Goal: Task Accomplishment & Management: Manage account settings

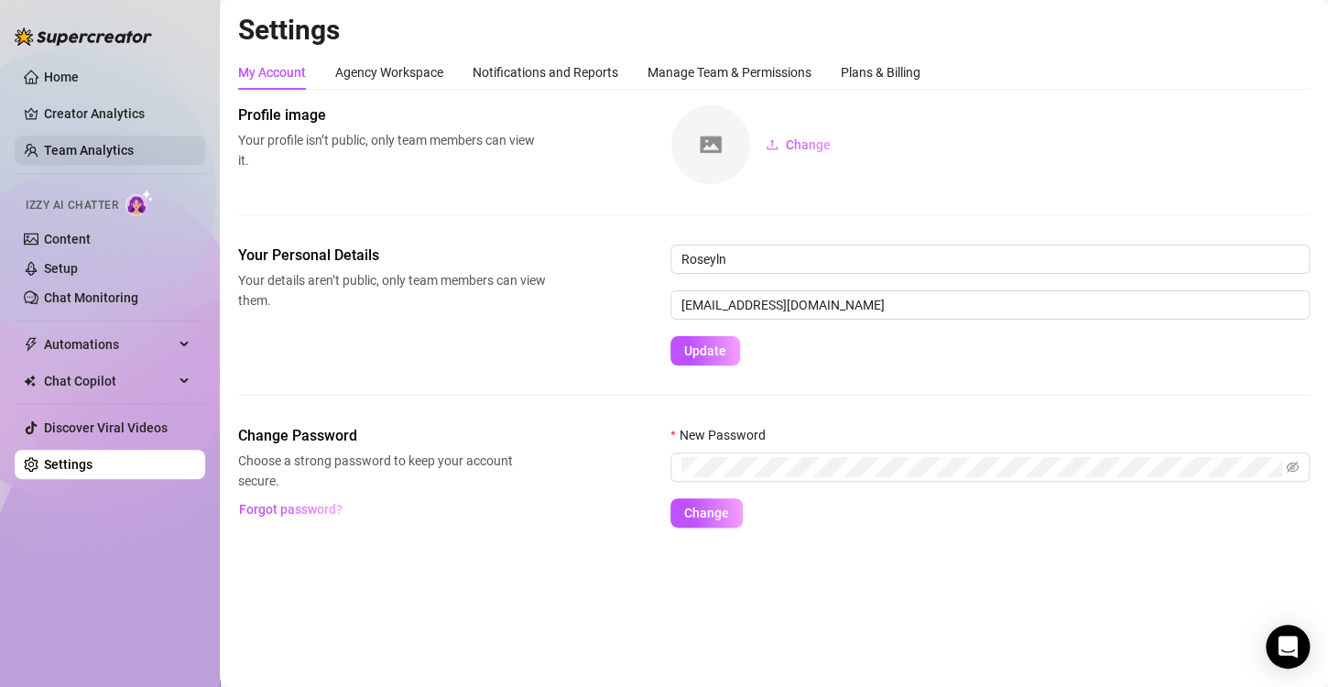
click at [134, 154] on link "Team Analytics" at bounding box center [89, 150] width 90 height 15
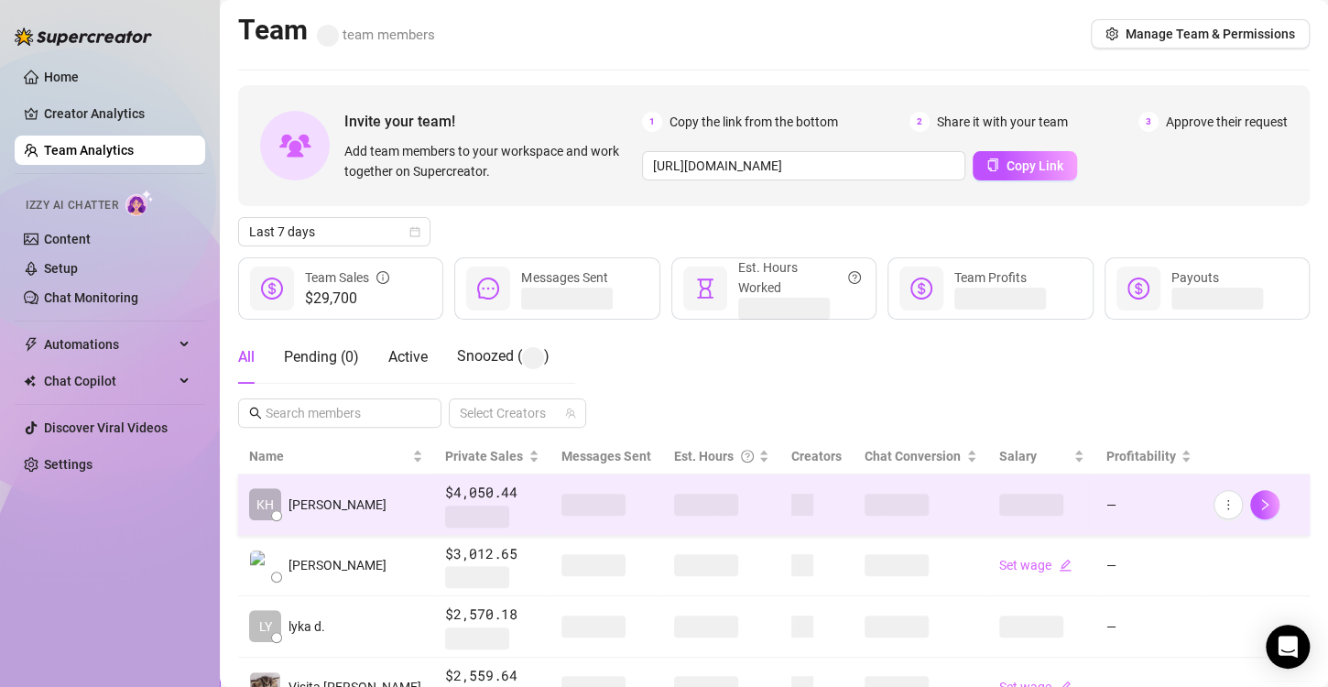
click at [683, 504] on span at bounding box center [706, 505] width 64 height 22
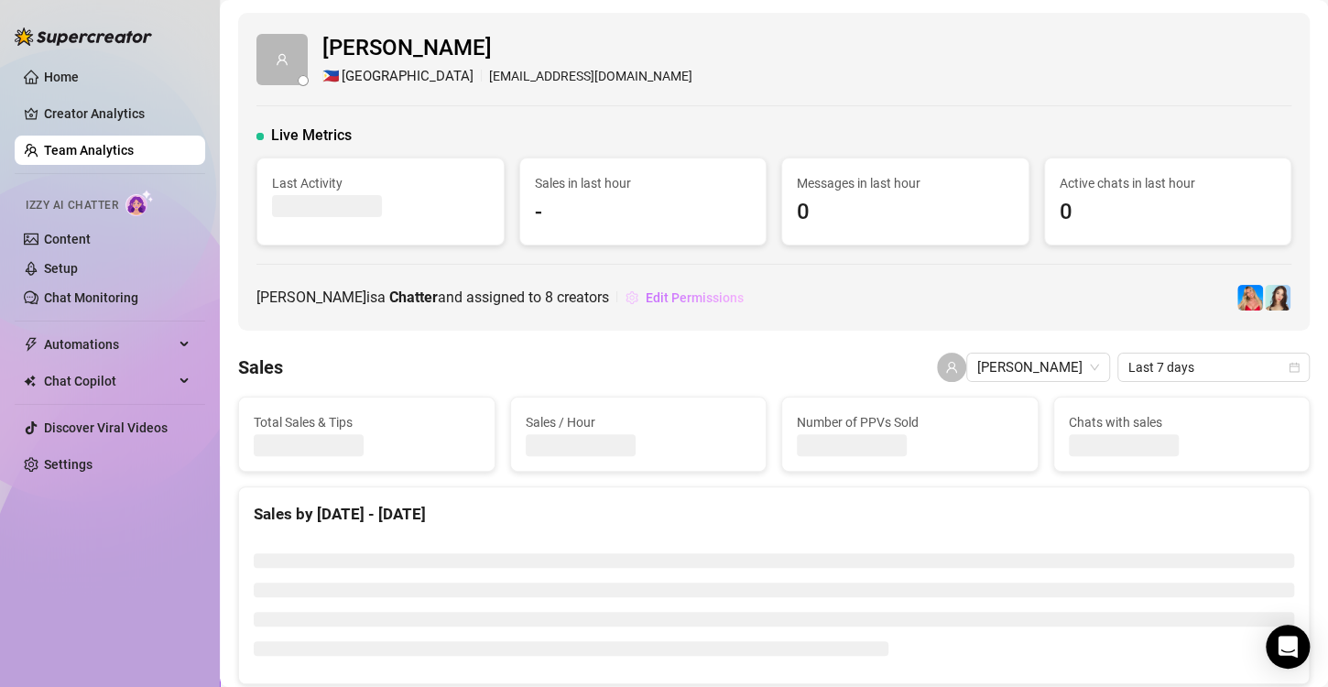
click at [629, 308] on button "Edit Permissions" at bounding box center [685, 297] width 120 height 29
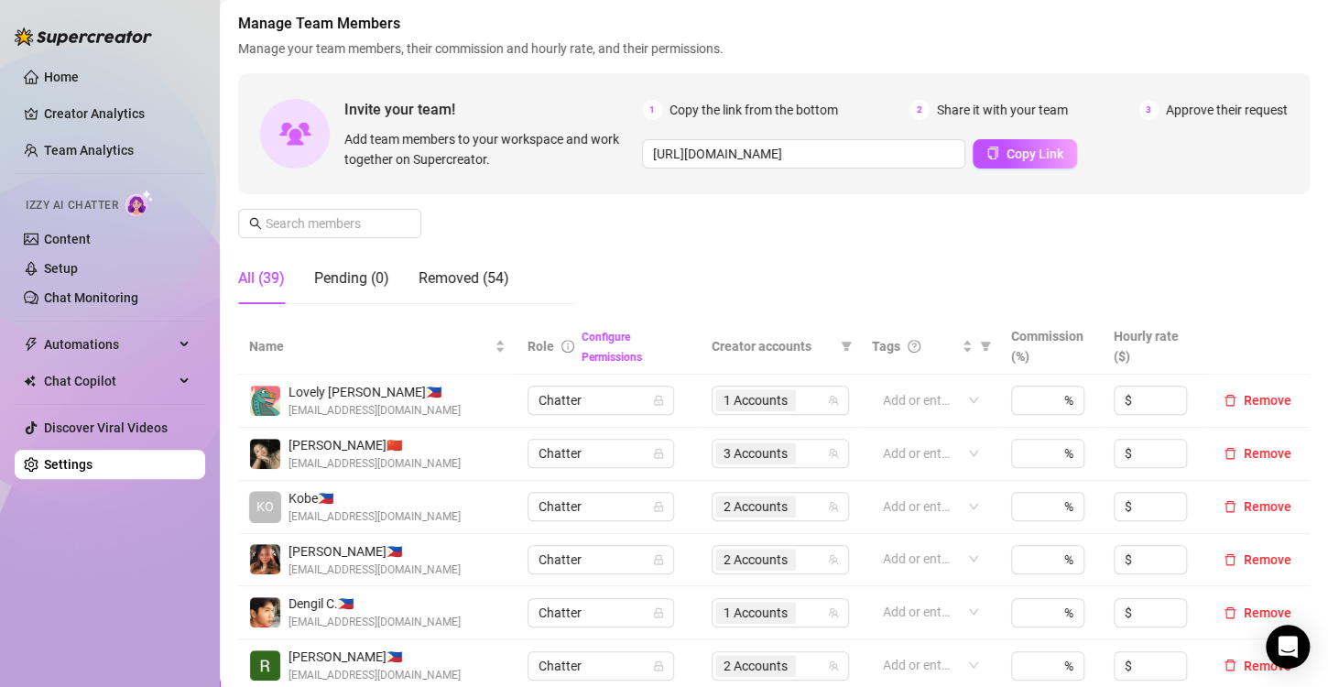
scroll to position [366, 0]
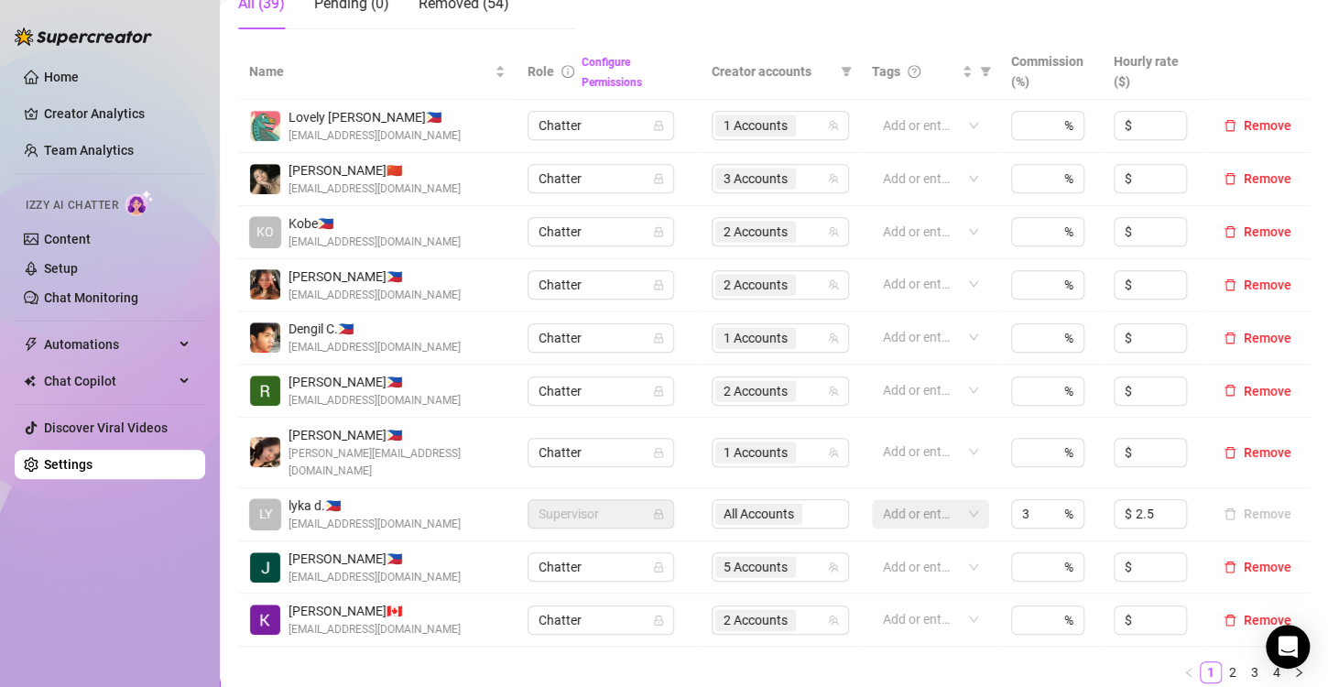
scroll to position [458, 0]
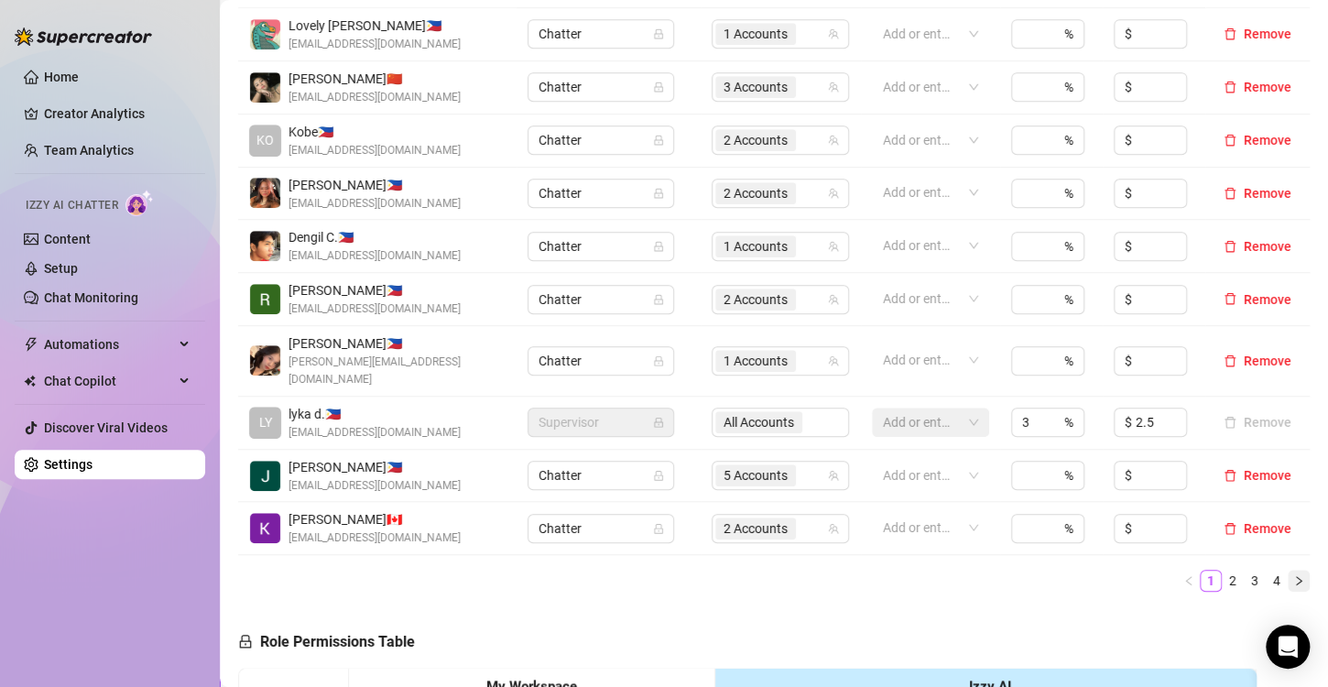
click at [1294, 575] on icon "right" at bounding box center [1299, 580] width 11 height 11
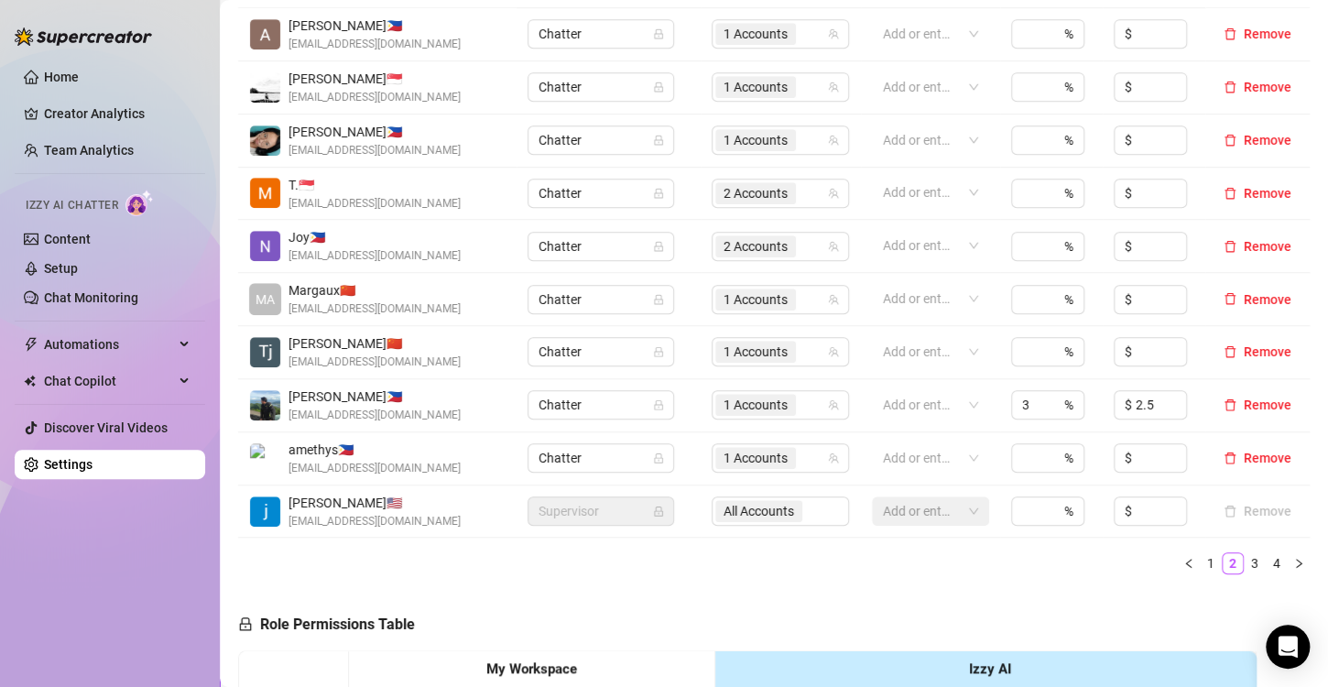
scroll to position [275, 0]
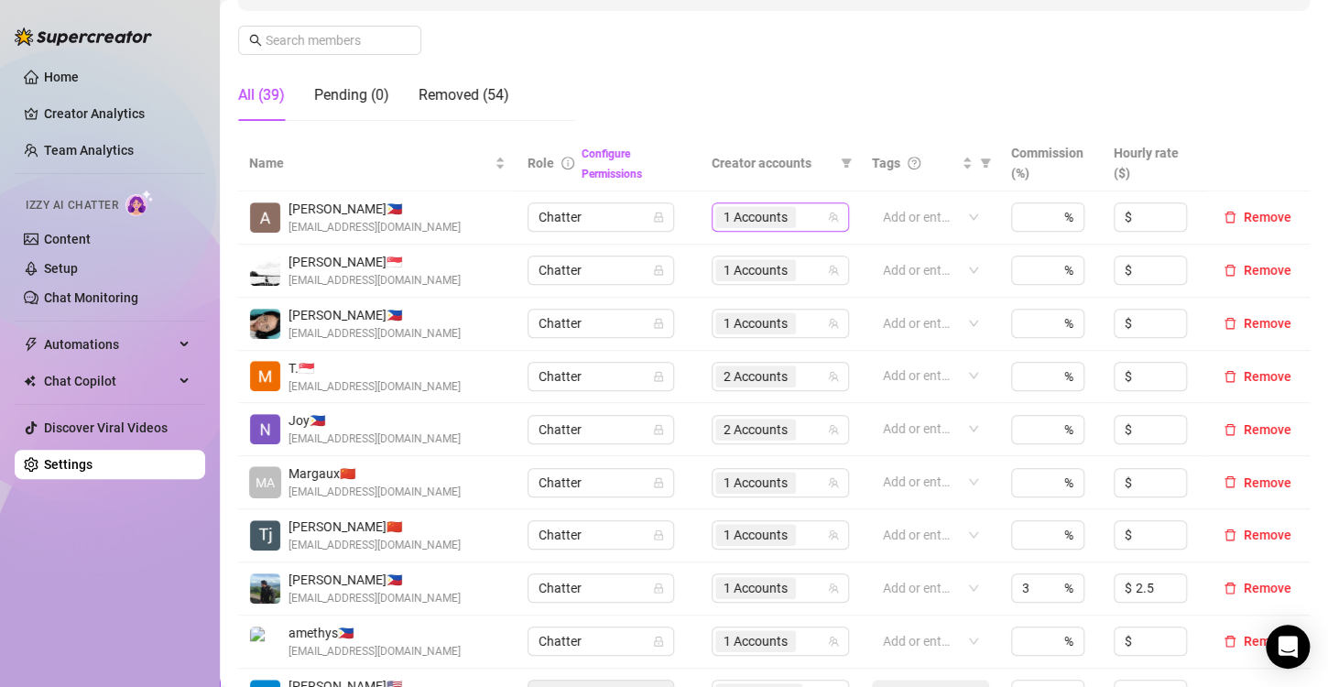
click at [745, 214] on span "1 Accounts" at bounding box center [756, 217] width 64 height 20
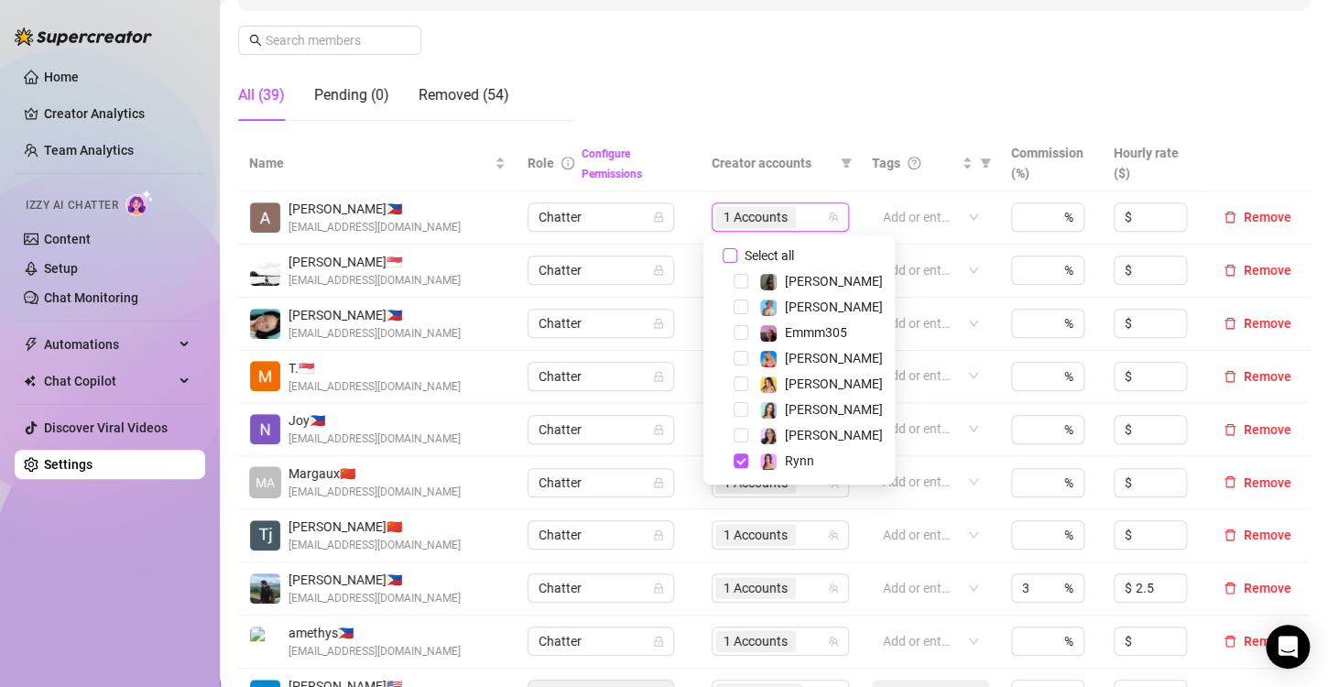
click at [736, 255] on input "Select all" at bounding box center [730, 255] width 15 height 15
click at [738, 333] on span "Select tree node" at bounding box center [741, 332] width 15 height 15
click at [738, 462] on span "Select tree node" at bounding box center [741, 460] width 15 height 15
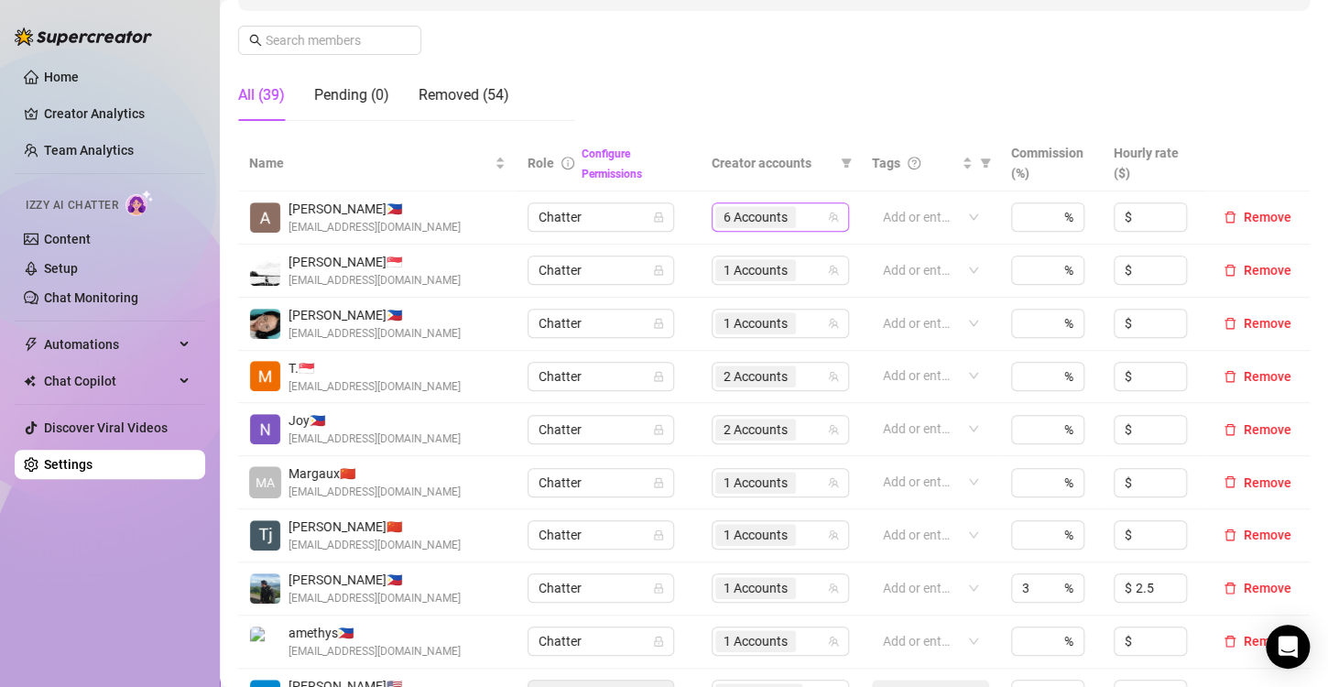
click at [759, 211] on span "6 Accounts" at bounding box center [756, 217] width 64 height 20
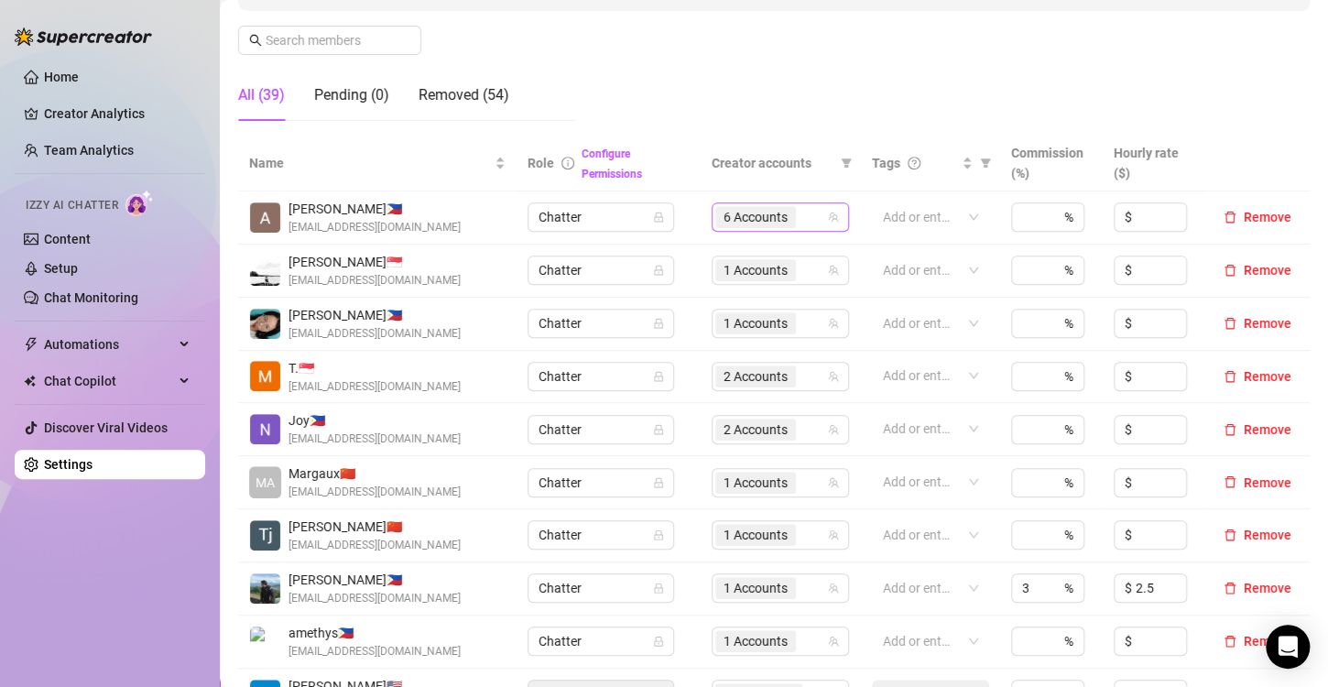
click at [734, 218] on span "6 Accounts" at bounding box center [756, 217] width 64 height 20
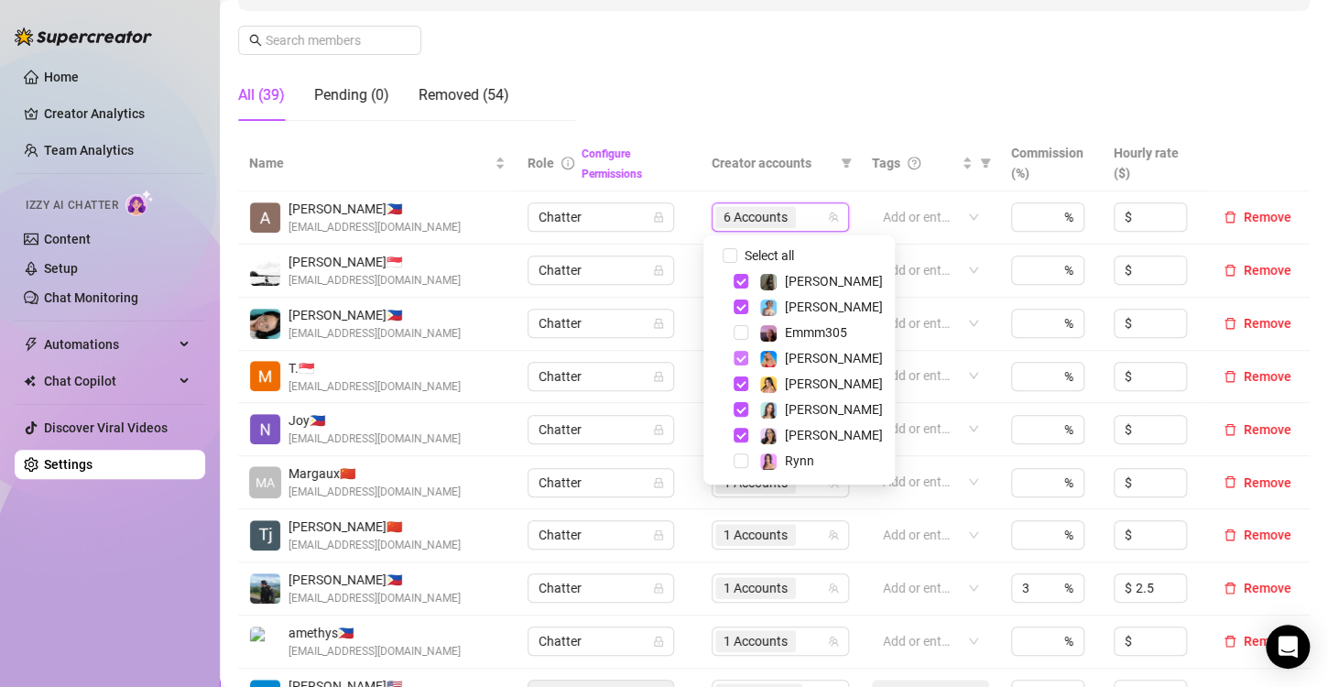
click at [739, 359] on span "Select tree node" at bounding box center [741, 358] width 15 height 15
click at [738, 387] on span "Select tree node" at bounding box center [741, 384] width 15 height 15
click at [742, 408] on span "Select tree node" at bounding box center [741, 409] width 15 height 15
click at [744, 432] on span "Select tree node" at bounding box center [741, 435] width 15 height 15
click at [741, 332] on span "Select tree node" at bounding box center [741, 332] width 15 height 15
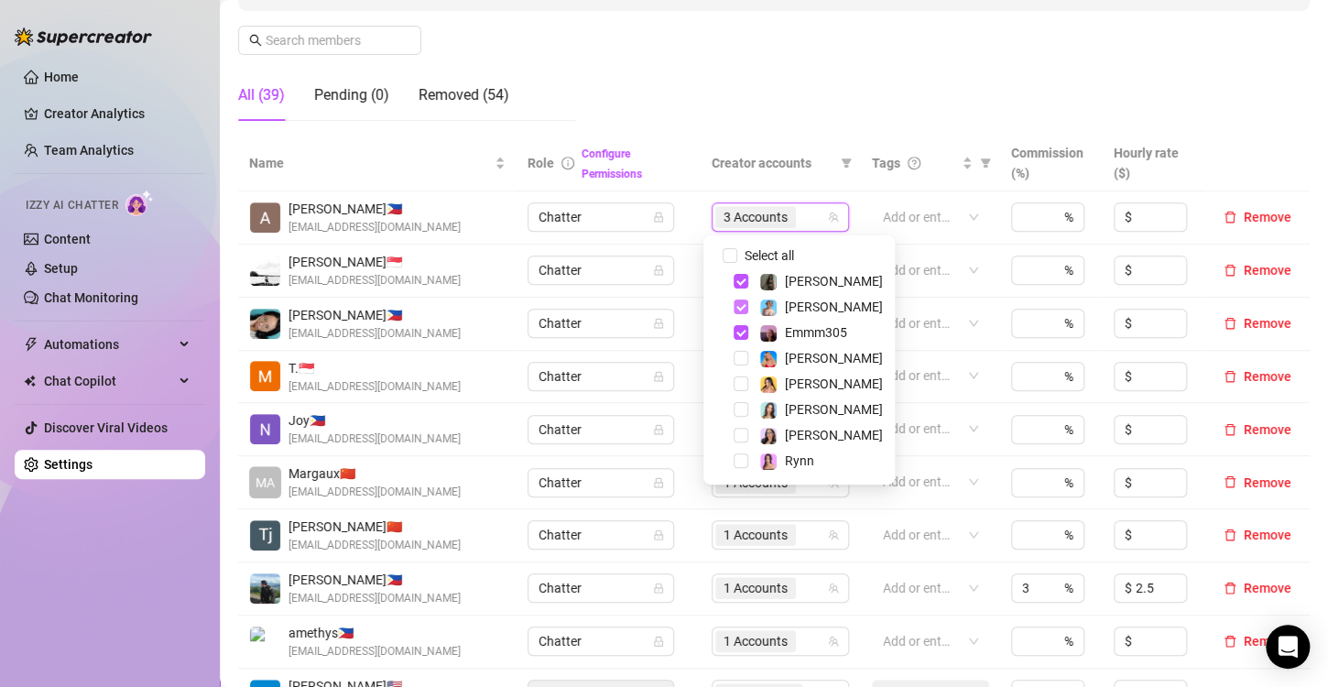
click at [742, 306] on span "Select tree node" at bounding box center [741, 307] width 15 height 15
click at [743, 276] on span "Select tree node" at bounding box center [741, 281] width 15 height 15
click at [742, 306] on span "Select tree node" at bounding box center [741, 307] width 15 height 15
click at [742, 277] on span "Select tree node" at bounding box center [741, 281] width 15 height 15
click at [741, 333] on span "Select tree node" at bounding box center [741, 332] width 15 height 15
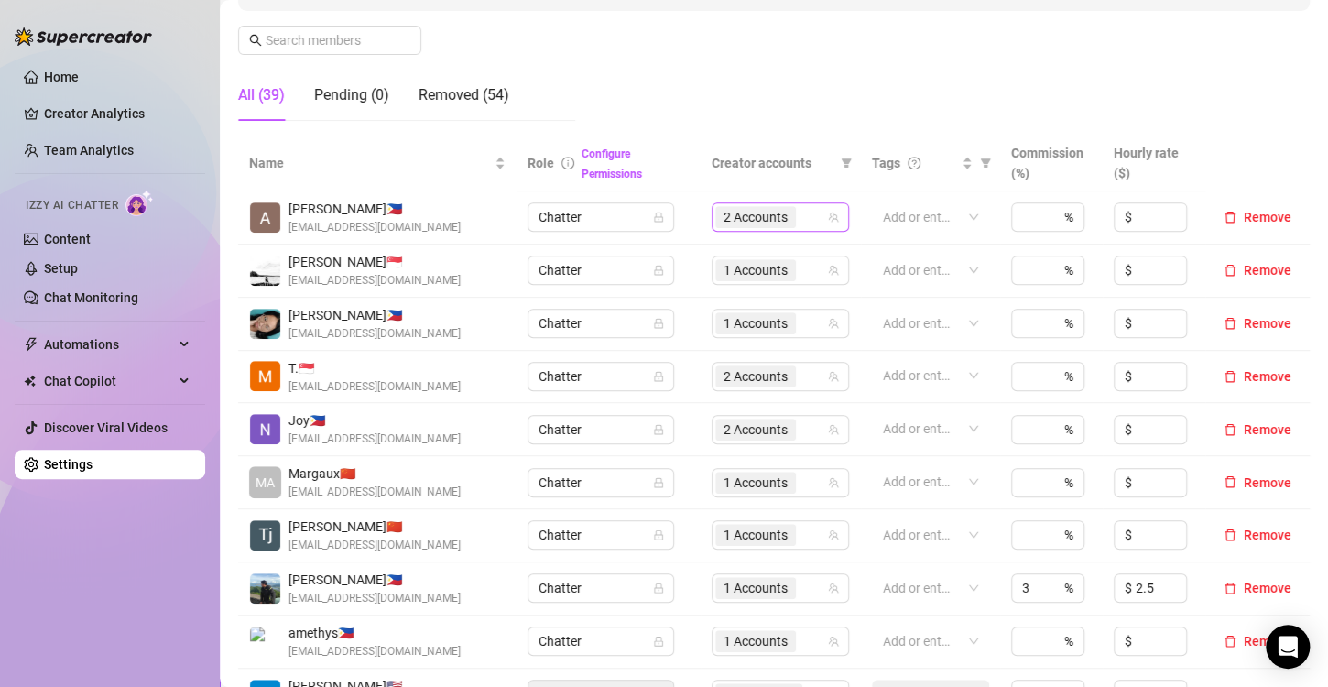
click at [751, 220] on span "2 Accounts" at bounding box center [756, 217] width 64 height 20
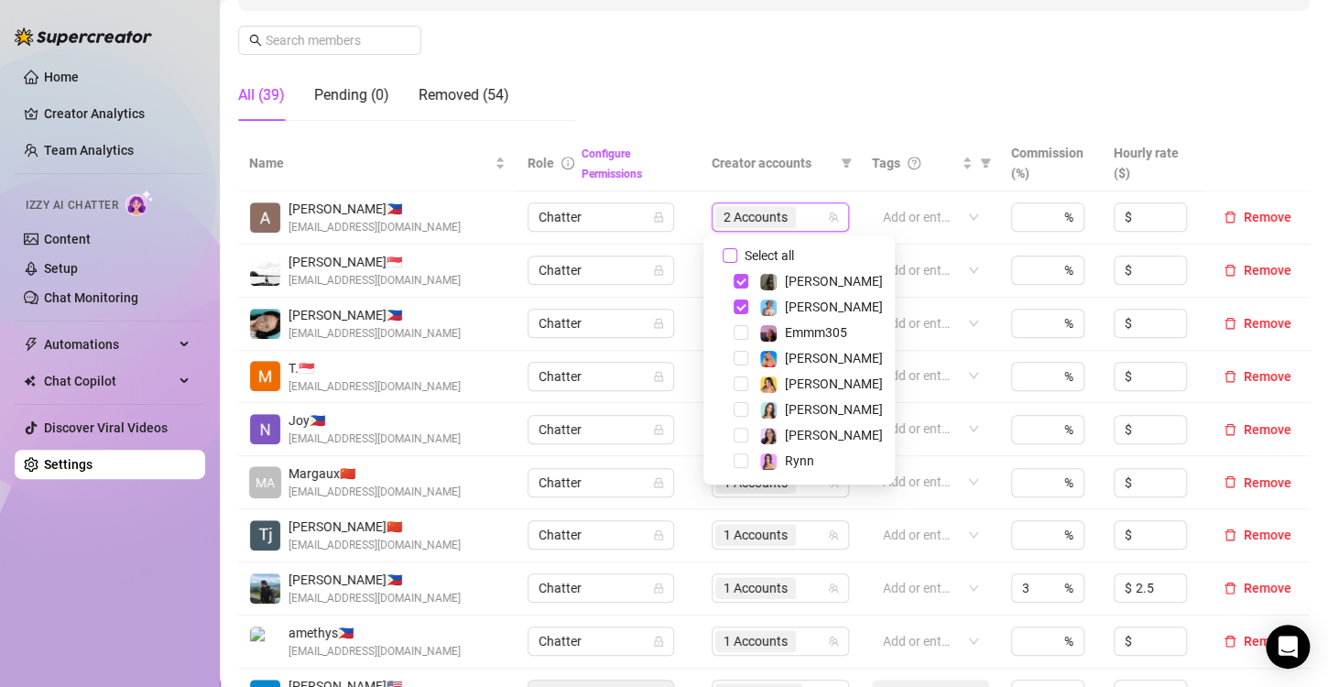
click at [726, 257] on input "Select all" at bounding box center [730, 255] width 15 height 15
click at [727, 256] on input "Select all" at bounding box center [730, 255] width 15 height 15
checkbox input "false"
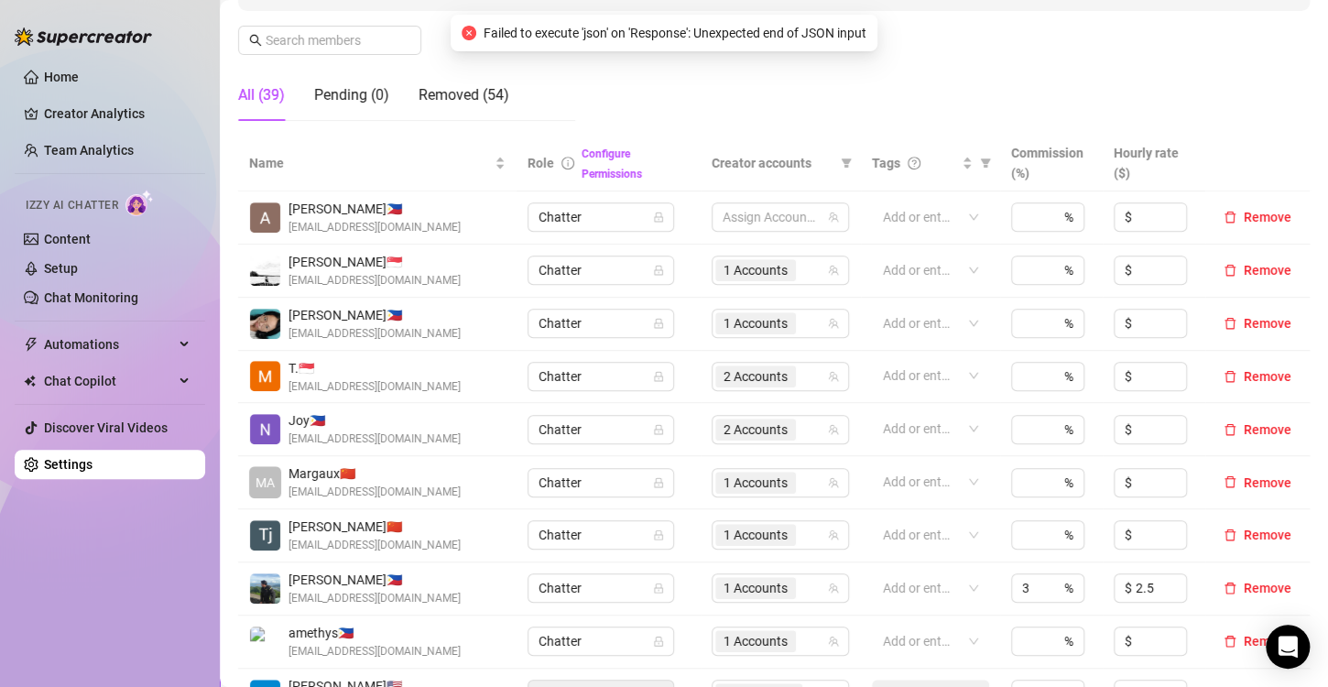
scroll to position [458, 0]
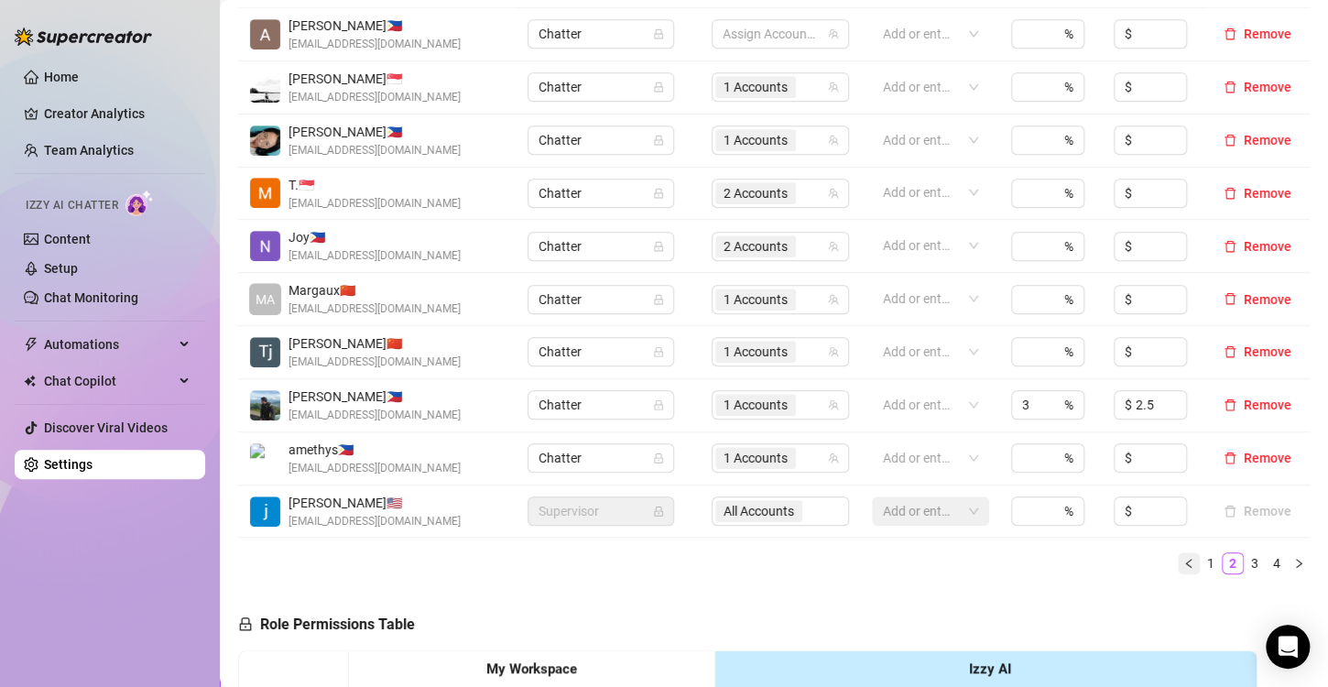
click at [1184, 563] on icon "left" at bounding box center [1189, 563] width 11 height 11
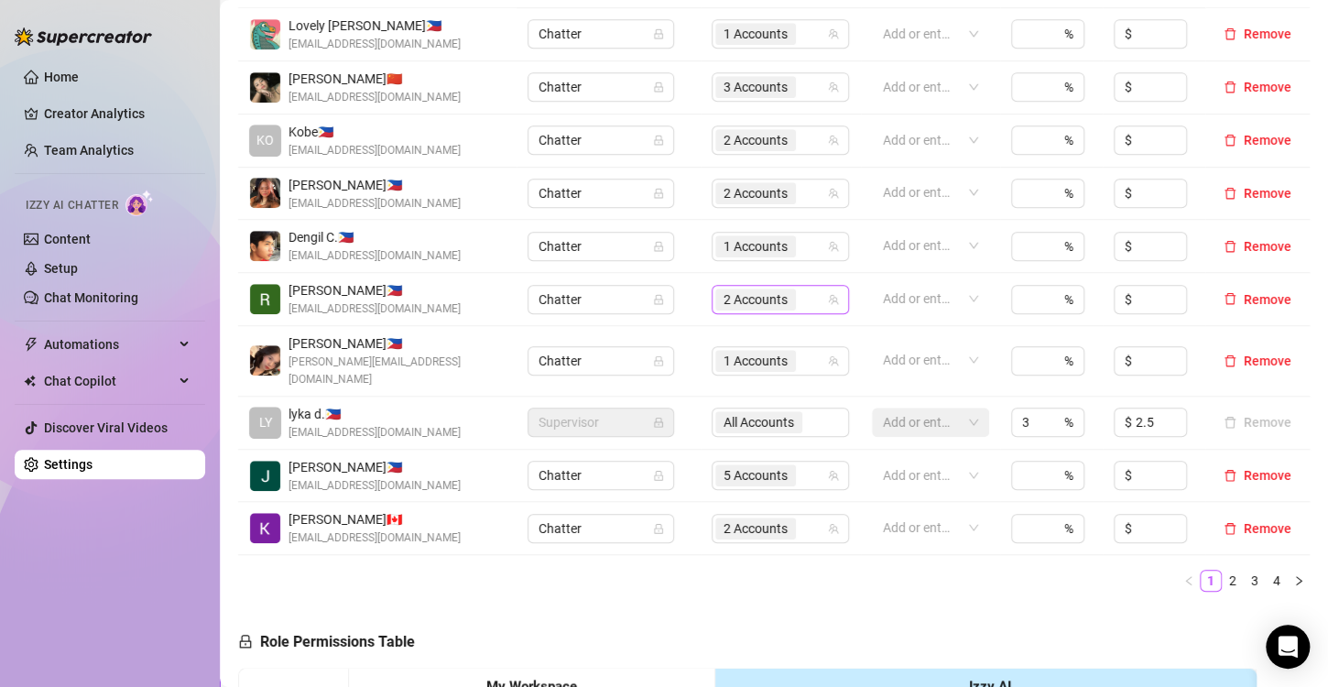
click at [741, 291] on span "2 Accounts" at bounding box center [756, 299] width 64 height 20
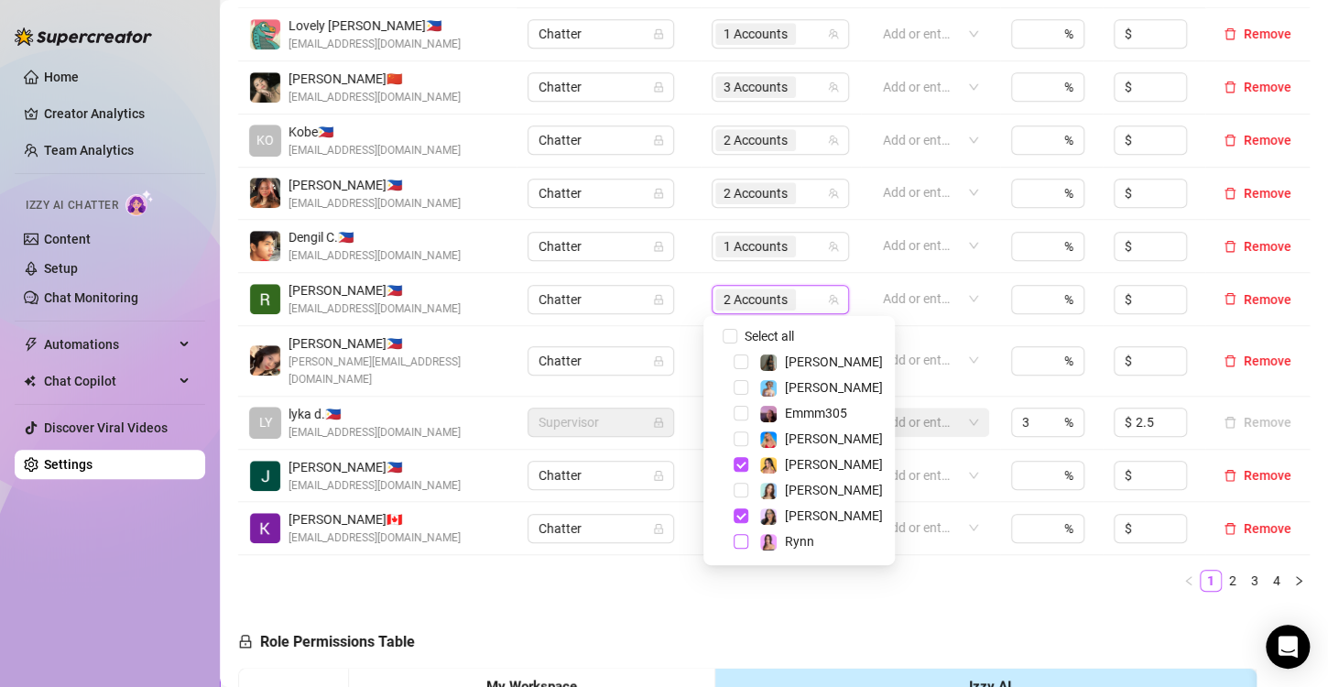
click at [748, 539] on div "Rynn" at bounding box center [799, 541] width 182 height 22
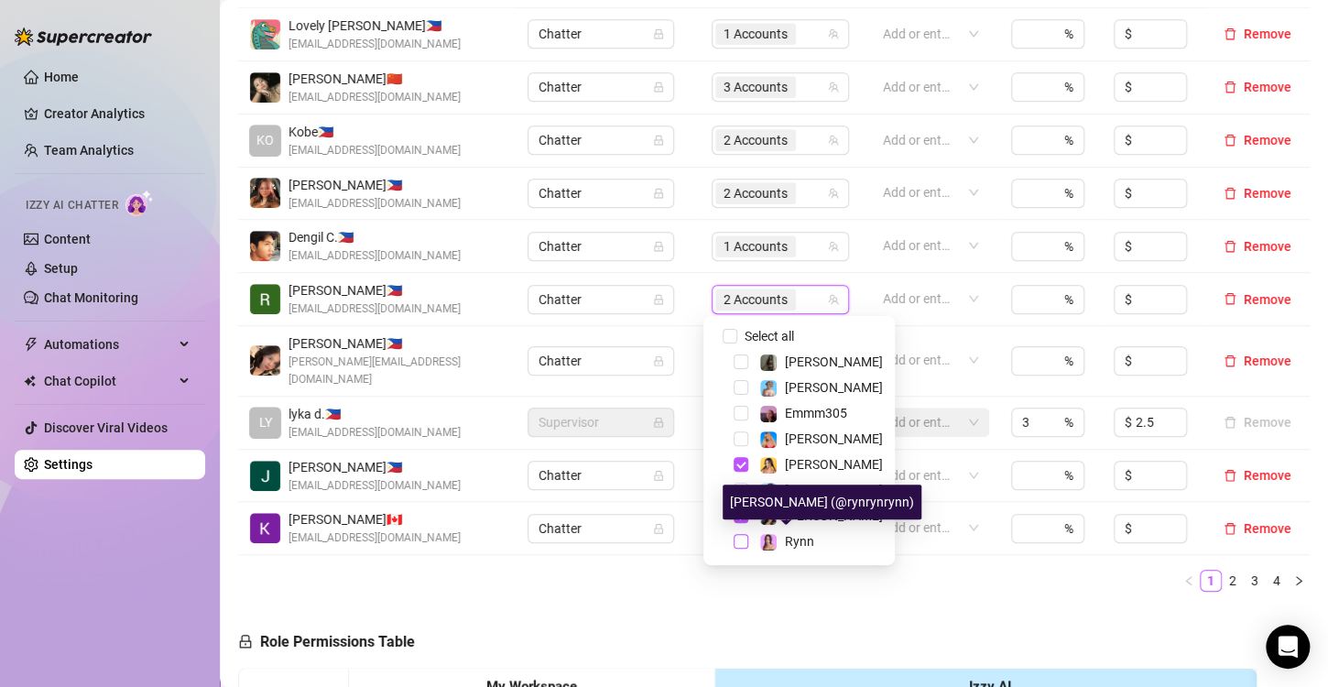
click at [734, 536] on span "Select tree node" at bounding box center [741, 541] width 15 height 15
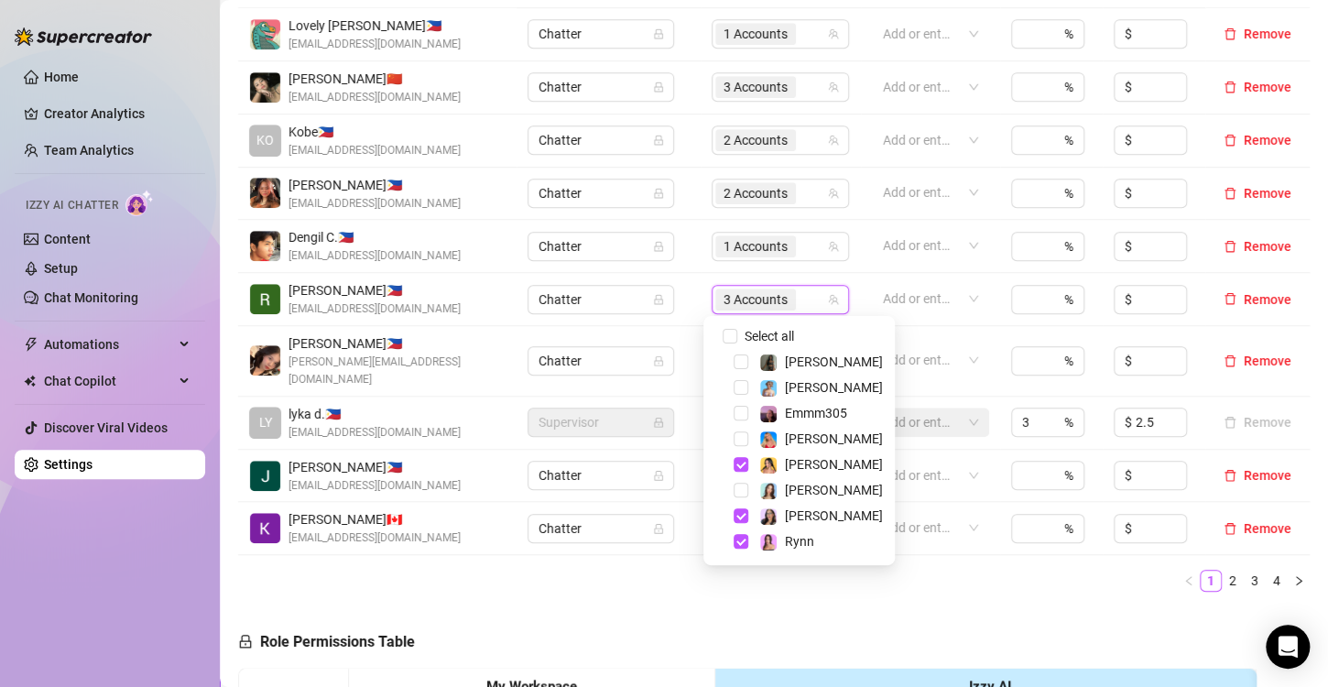
click at [967, 570] on ul "1 2 3 4" at bounding box center [774, 581] width 1072 height 22
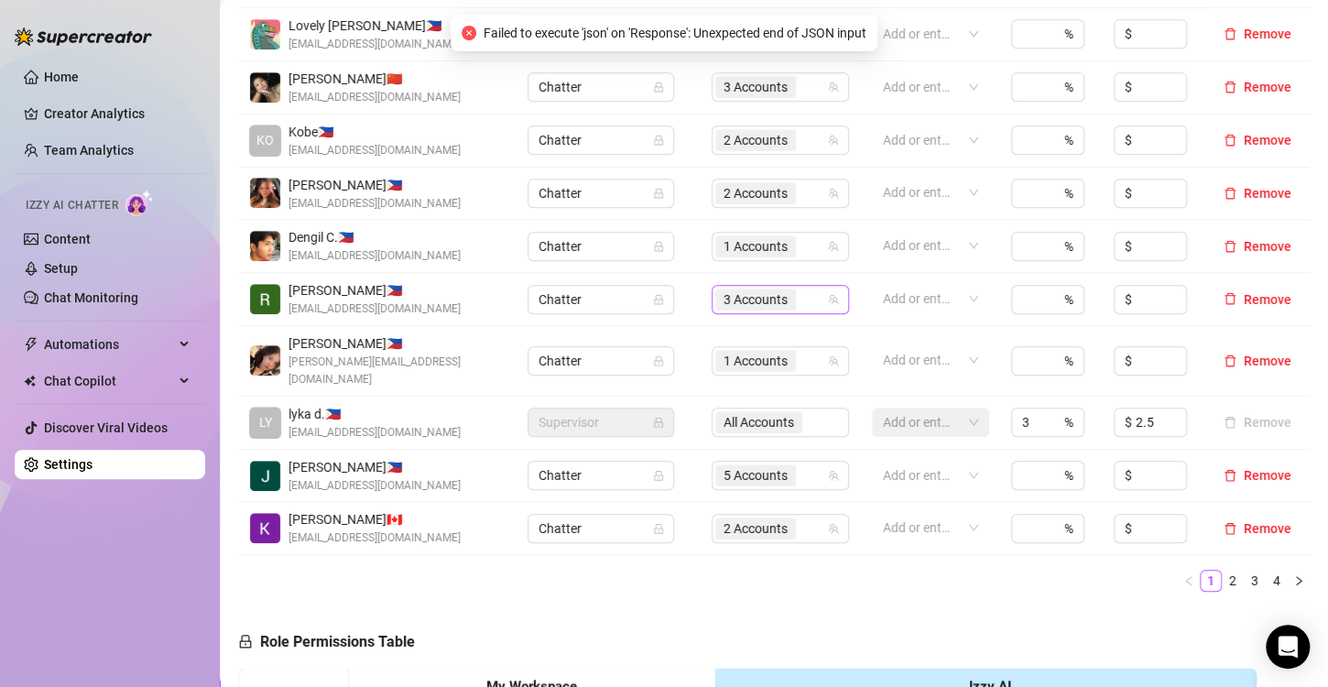
click at [724, 298] on span "3 Accounts" at bounding box center [756, 299] width 64 height 20
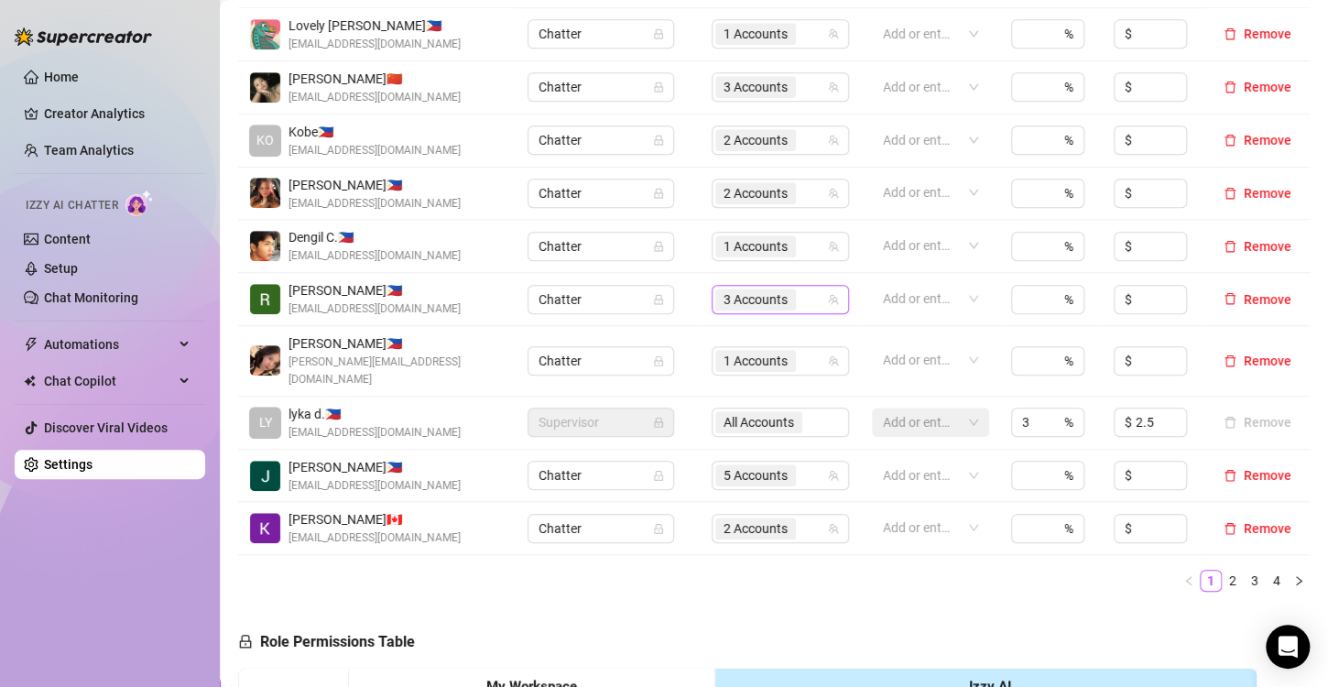
click at [739, 299] on span "3 Accounts" at bounding box center [756, 299] width 64 height 20
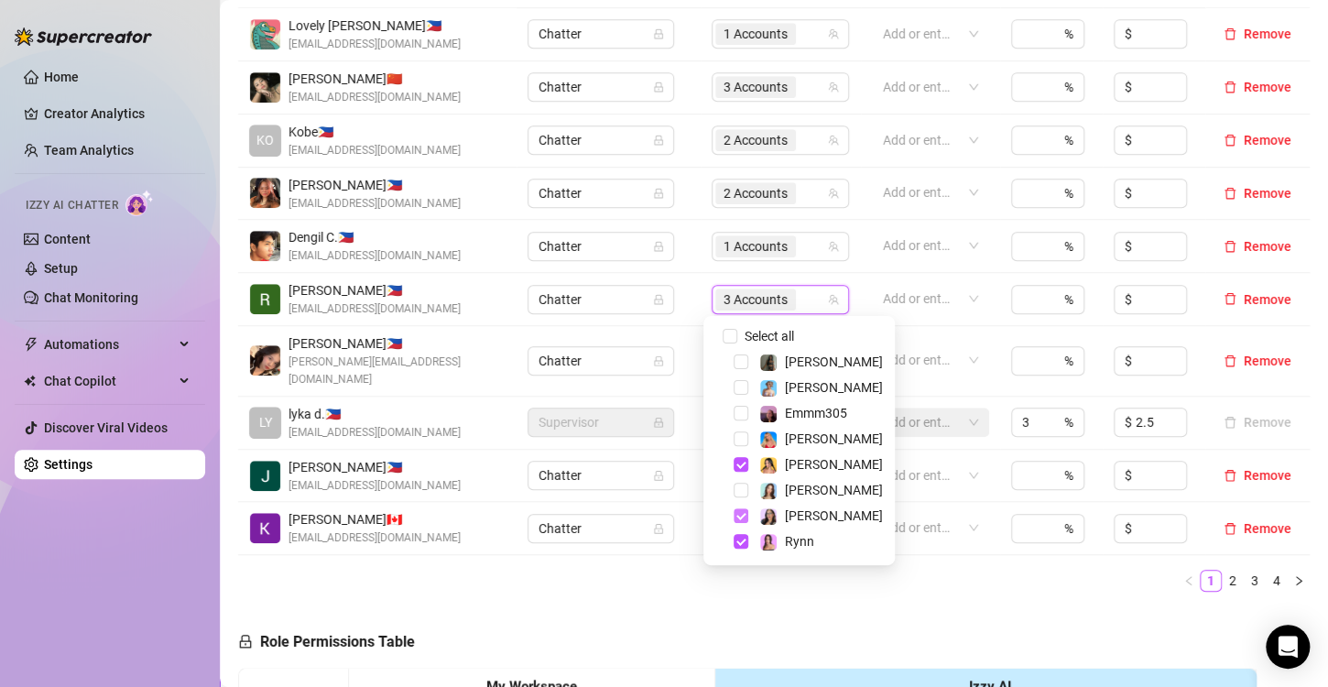
click at [741, 509] on span "Select tree node" at bounding box center [741, 515] width 15 height 15
click at [981, 586] on div "Name Role Configure Permissions Creator accounts Tags Commission (%) Hourly rat…" at bounding box center [774, 279] width 1072 height 654
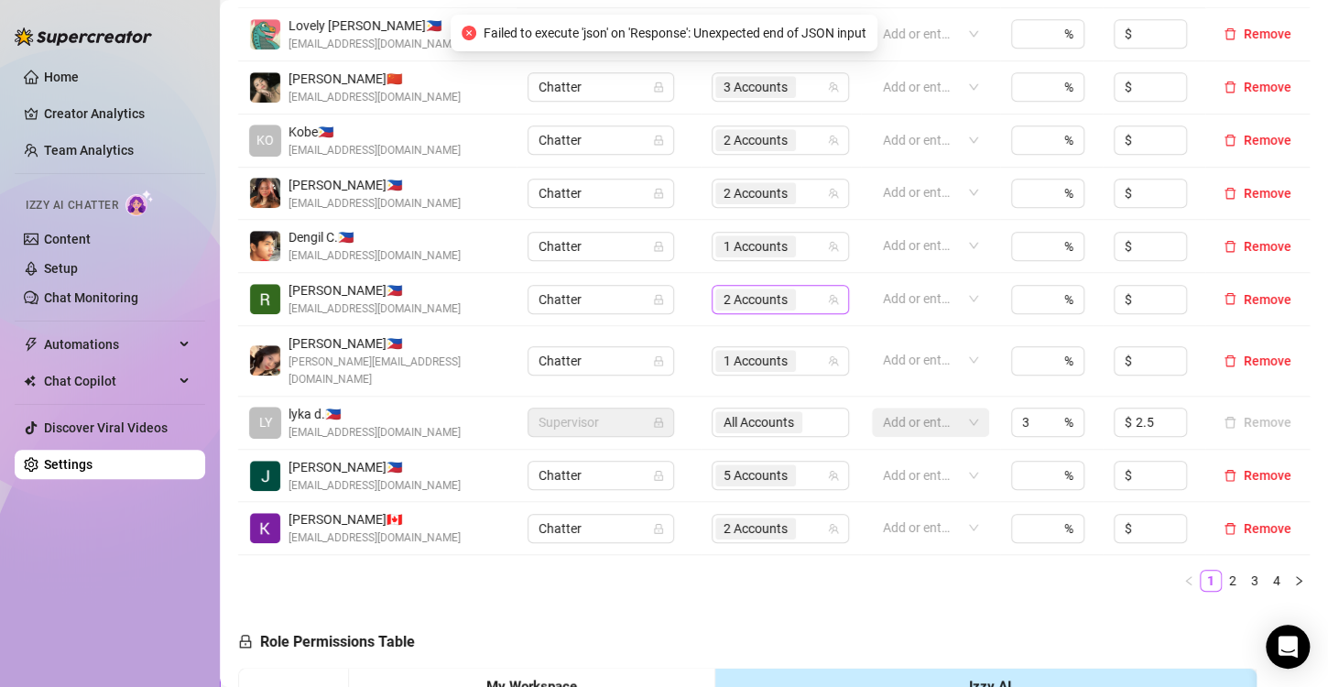
click at [731, 297] on span "2 Accounts" at bounding box center [756, 299] width 64 height 20
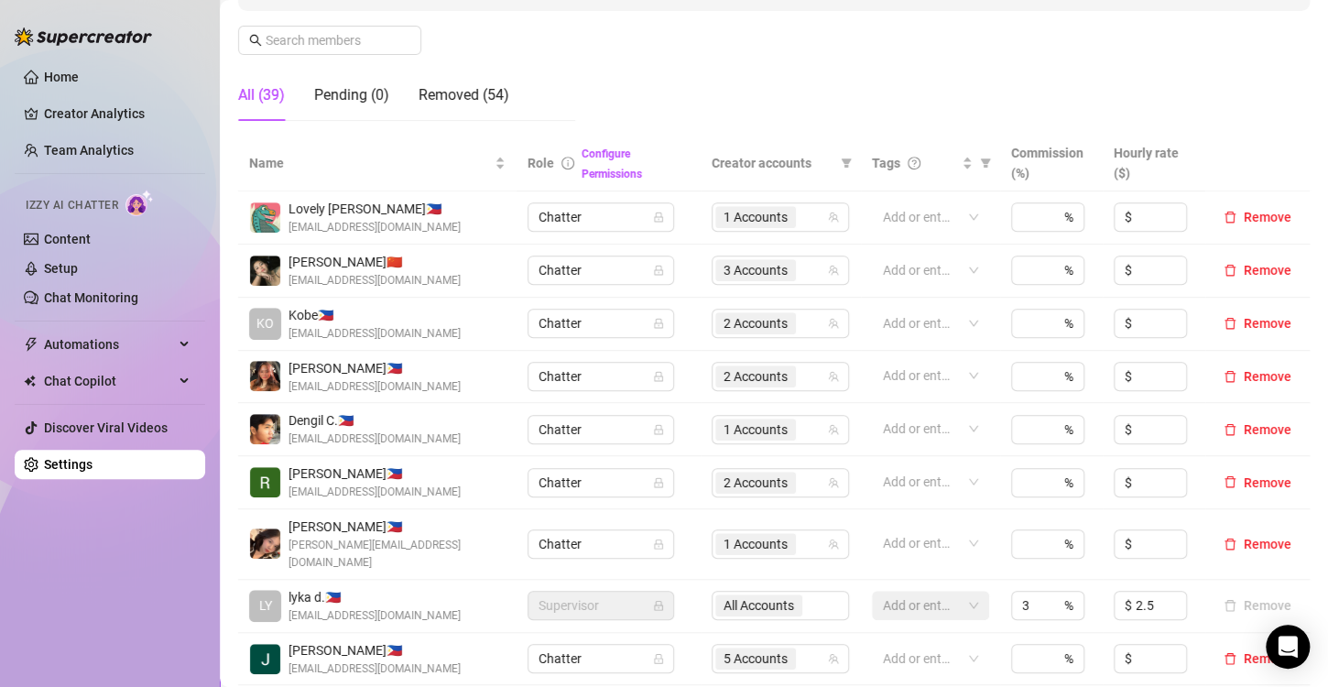
scroll to position [550, 0]
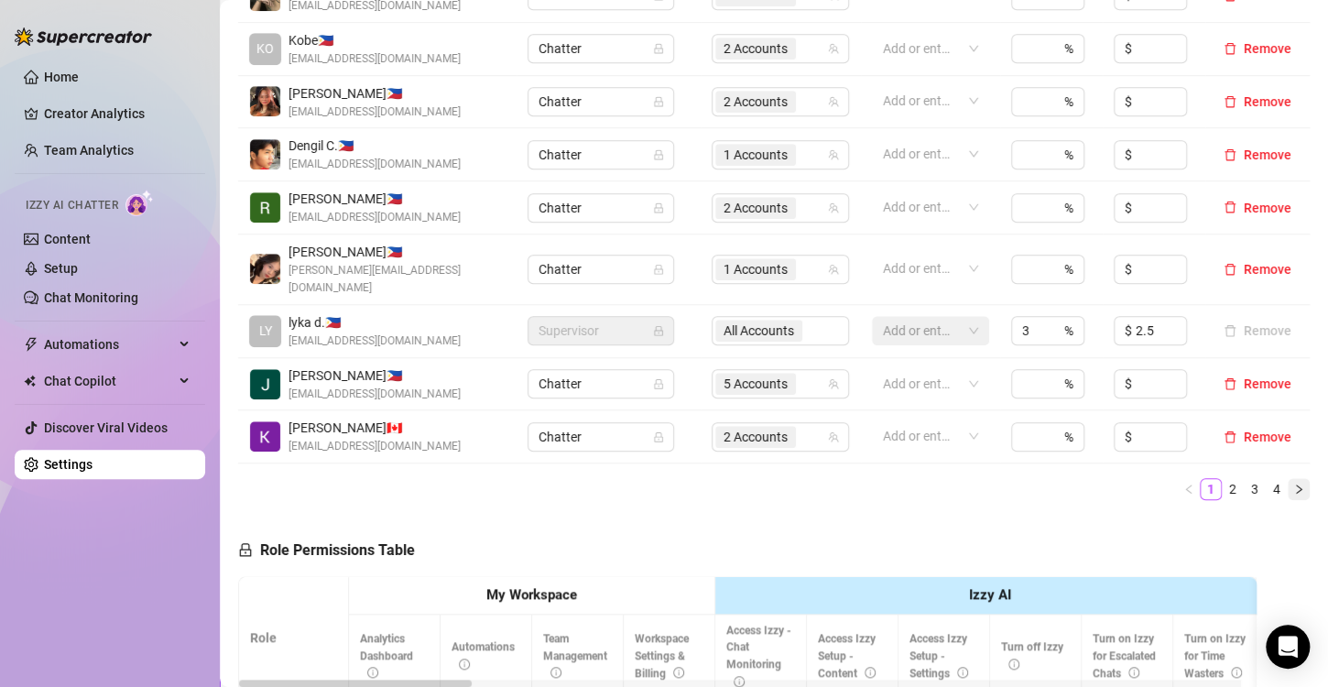
click at [1288, 478] on button "button" at bounding box center [1299, 489] width 22 height 22
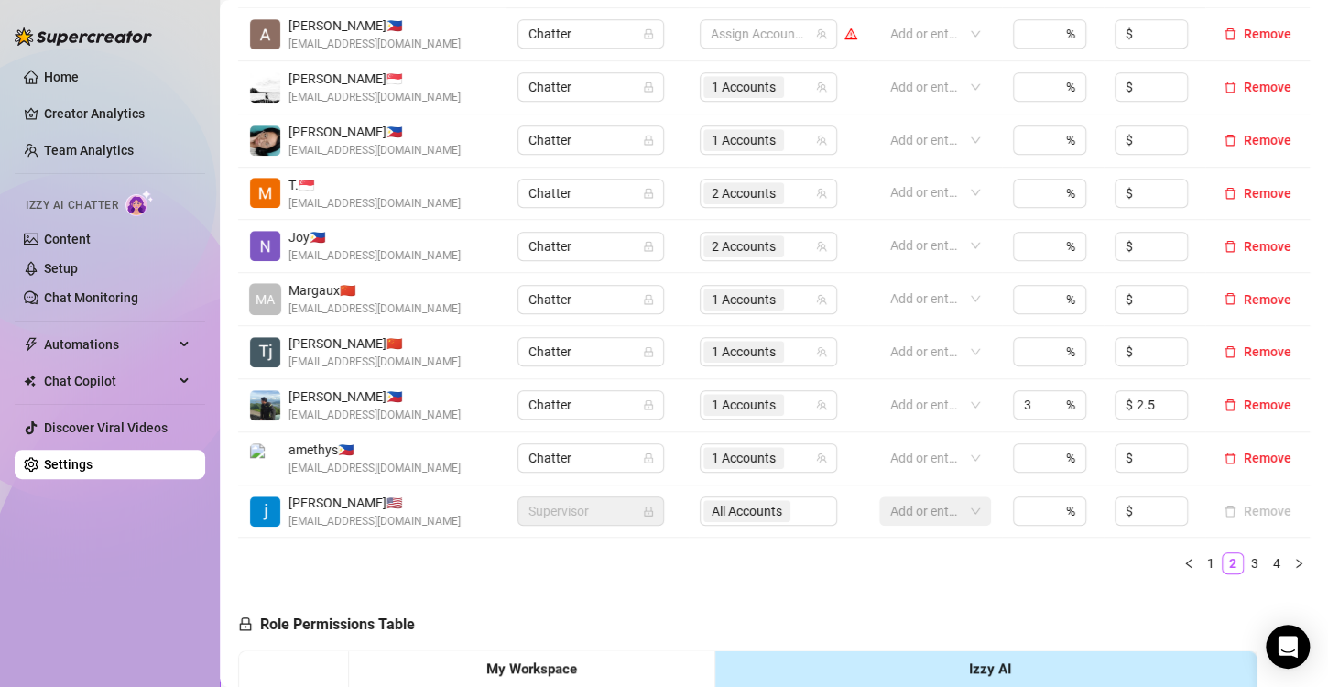
scroll to position [183, 0]
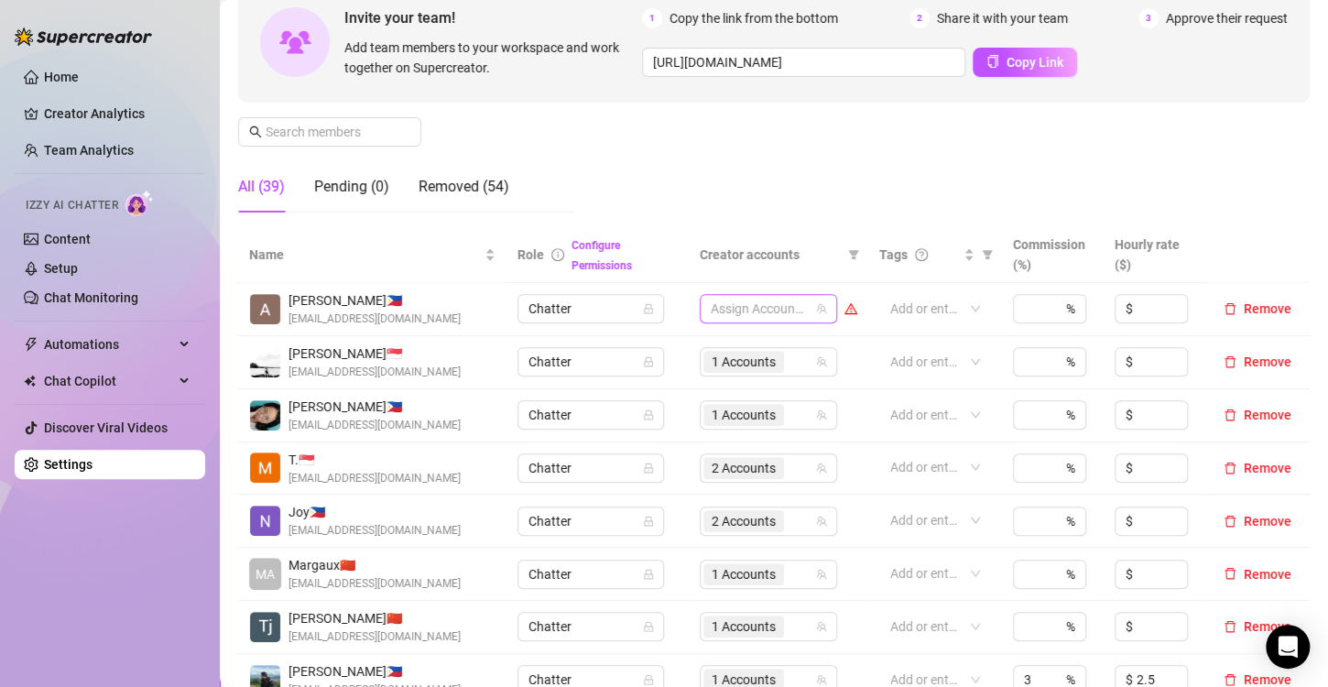
click at [723, 311] on div at bounding box center [759, 309] width 111 height 26
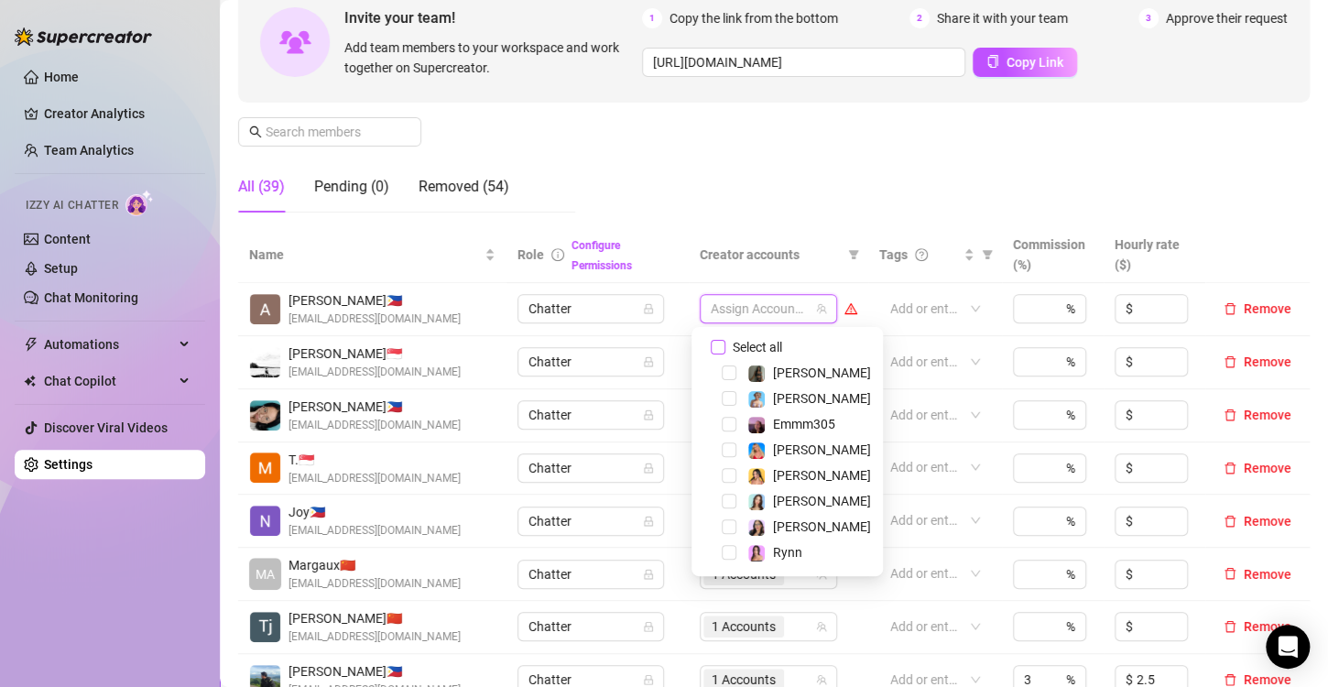
click at [713, 344] on input "Select all" at bounding box center [718, 347] width 15 height 15
click at [732, 375] on span "Select tree node" at bounding box center [729, 373] width 15 height 15
checkbox input "false"
click at [729, 424] on span "Select tree node" at bounding box center [729, 424] width 15 height 15
click at [662, 95] on div "Invite your team! Add team members to your workspace and work together on Super…" at bounding box center [774, 42] width 1072 height 121
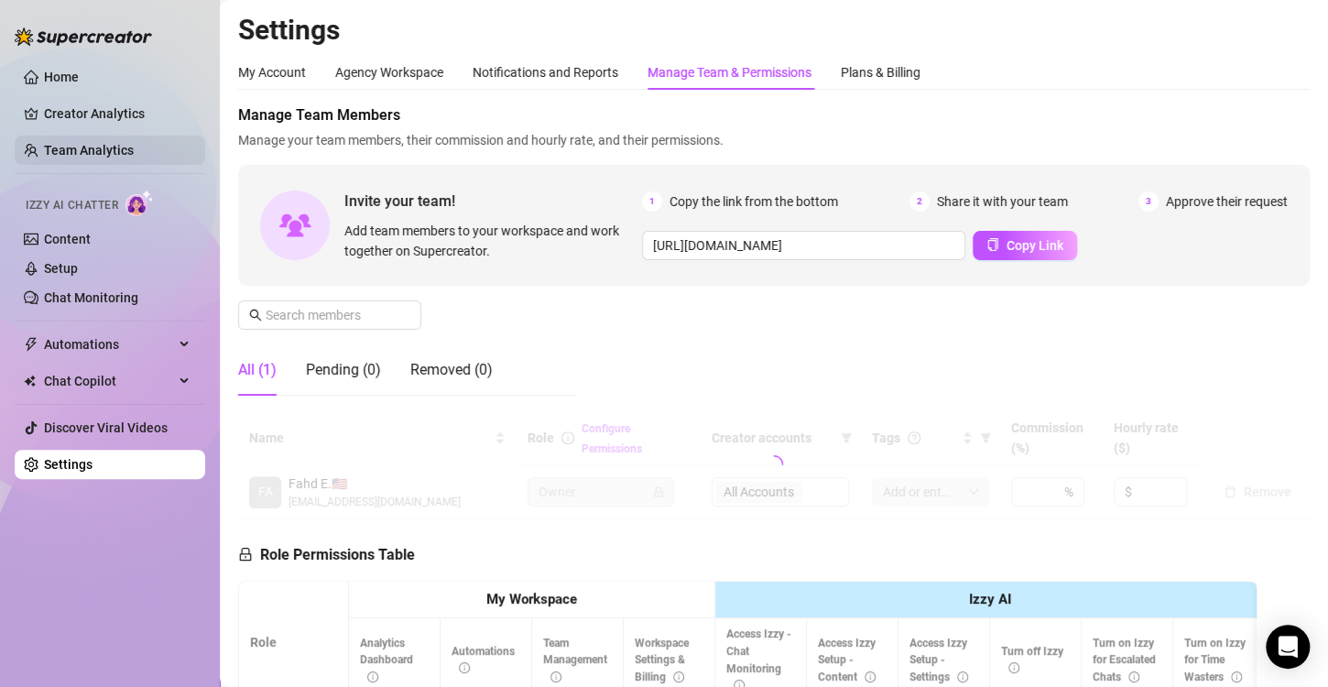
click at [124, 150] on link "Team Analytics" at bounding box center [89, 150] width 90 height 15
click at [105, 158] on link "Team Analytics" at bounding box center [89, 150] width 90 height 15
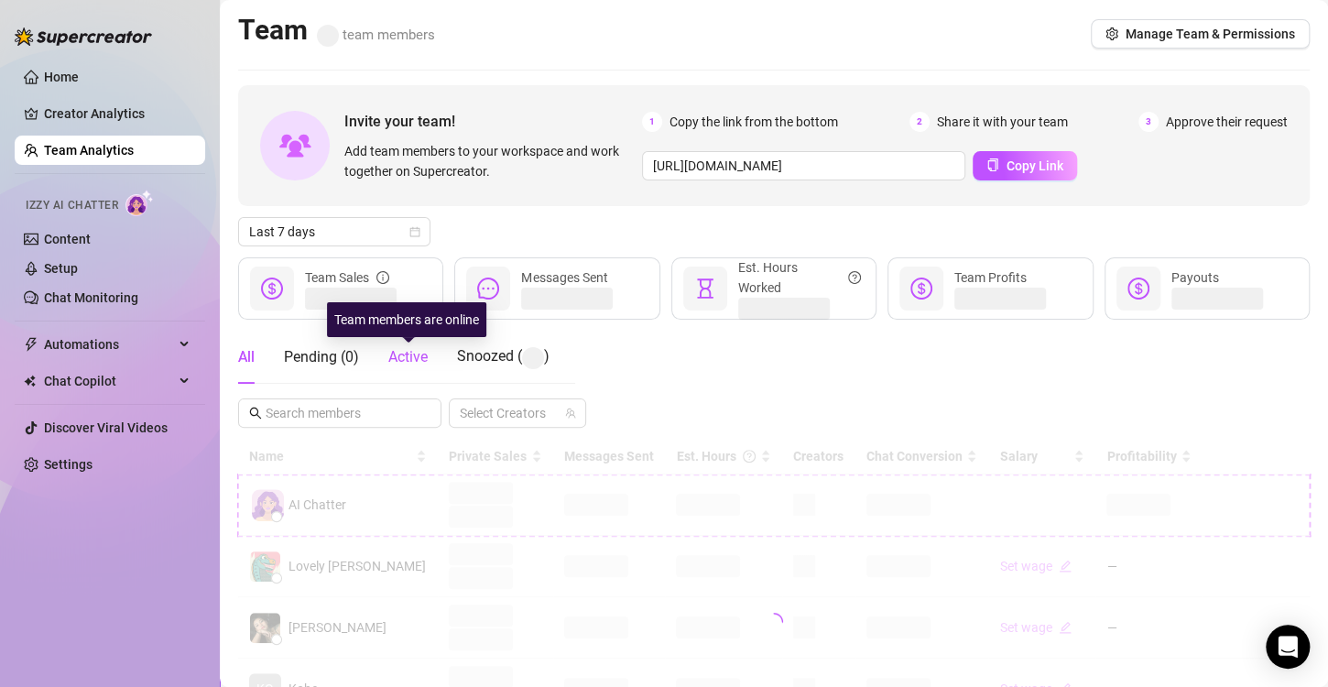
click at [405, 362] on span "Active" at bounding box center [407, 356] width 39 height 17
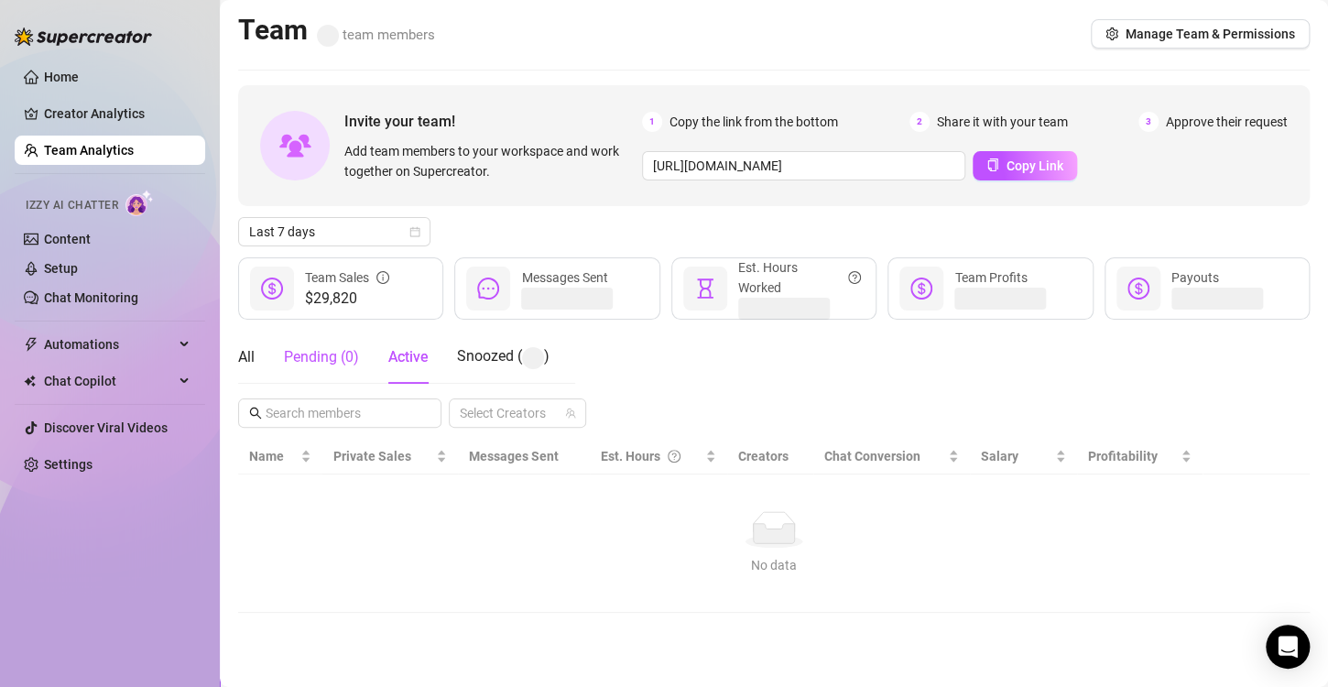
click at [329, 359] on div "Pending ( 0 )" at bounding box center [321, 357] width 75 height 22
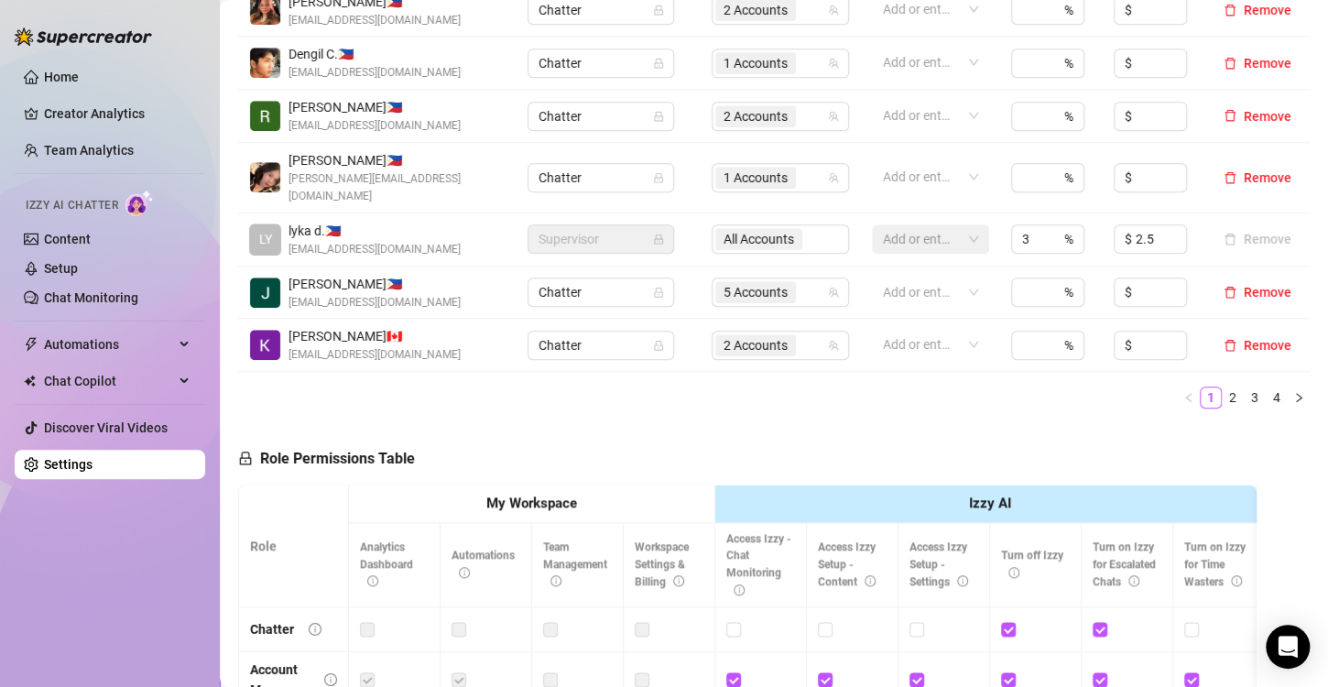
scroll to position [733, 0]
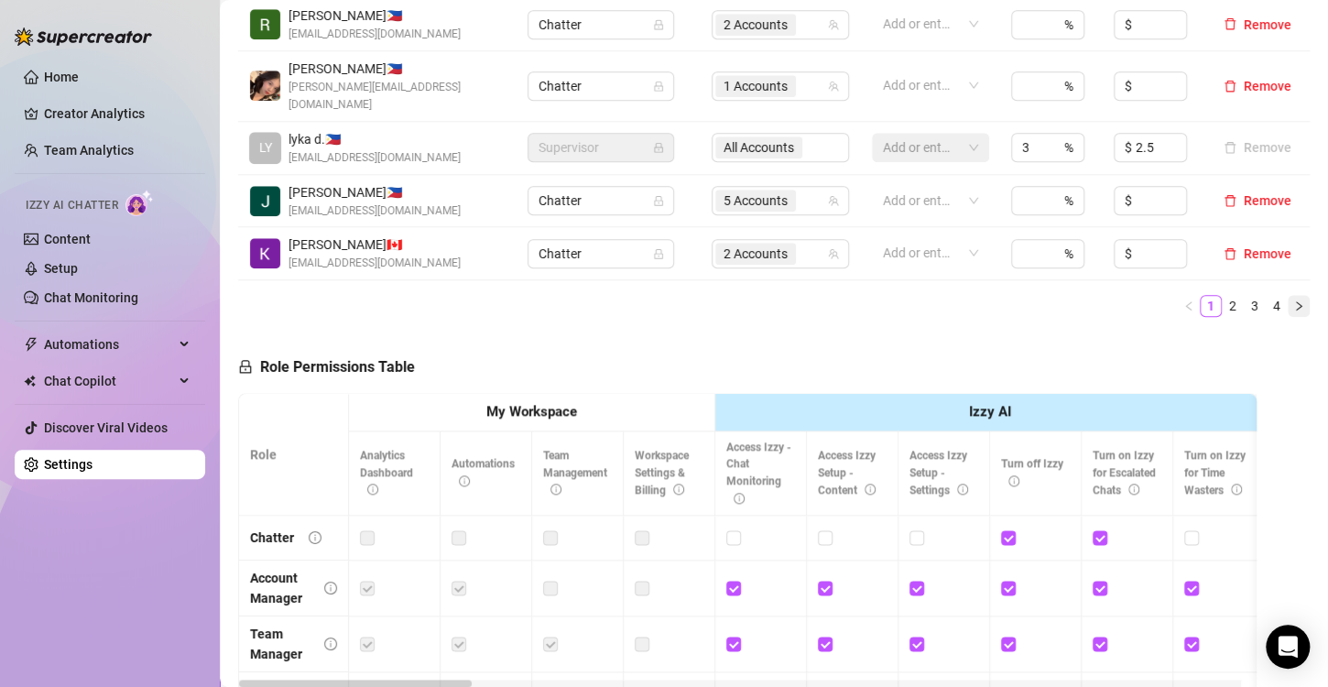
click at [1296, 301] on icon "right" at bounding box center [1298, 305] width 5 height 9
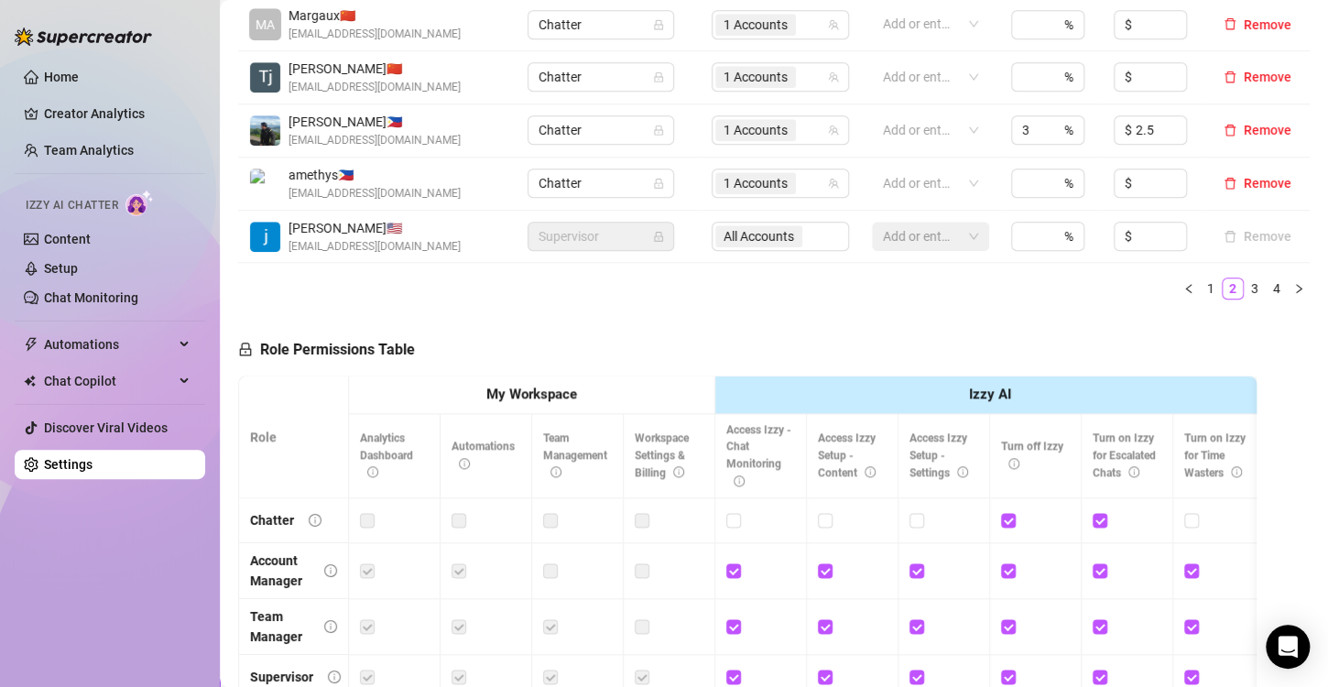
scroll to position [275, 0]
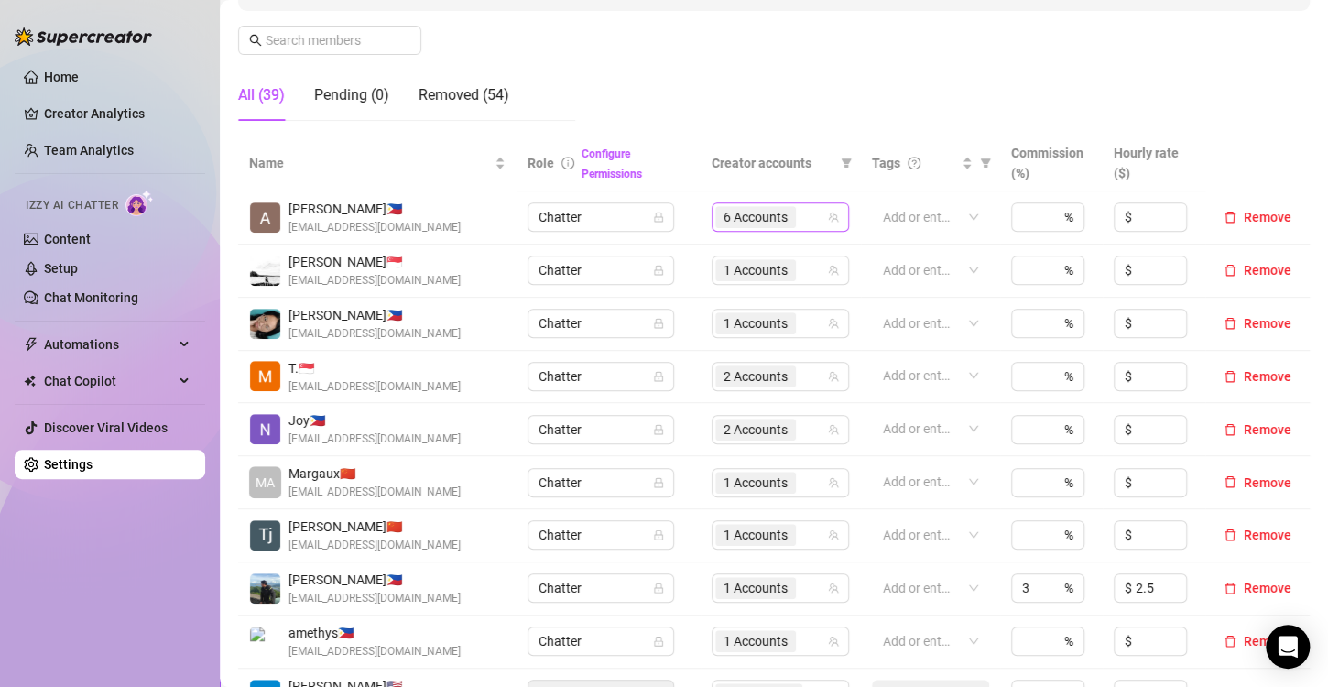
click at [731, 218] on span "6 Accounts" at bounding box center [756, 217] width 64 height 20
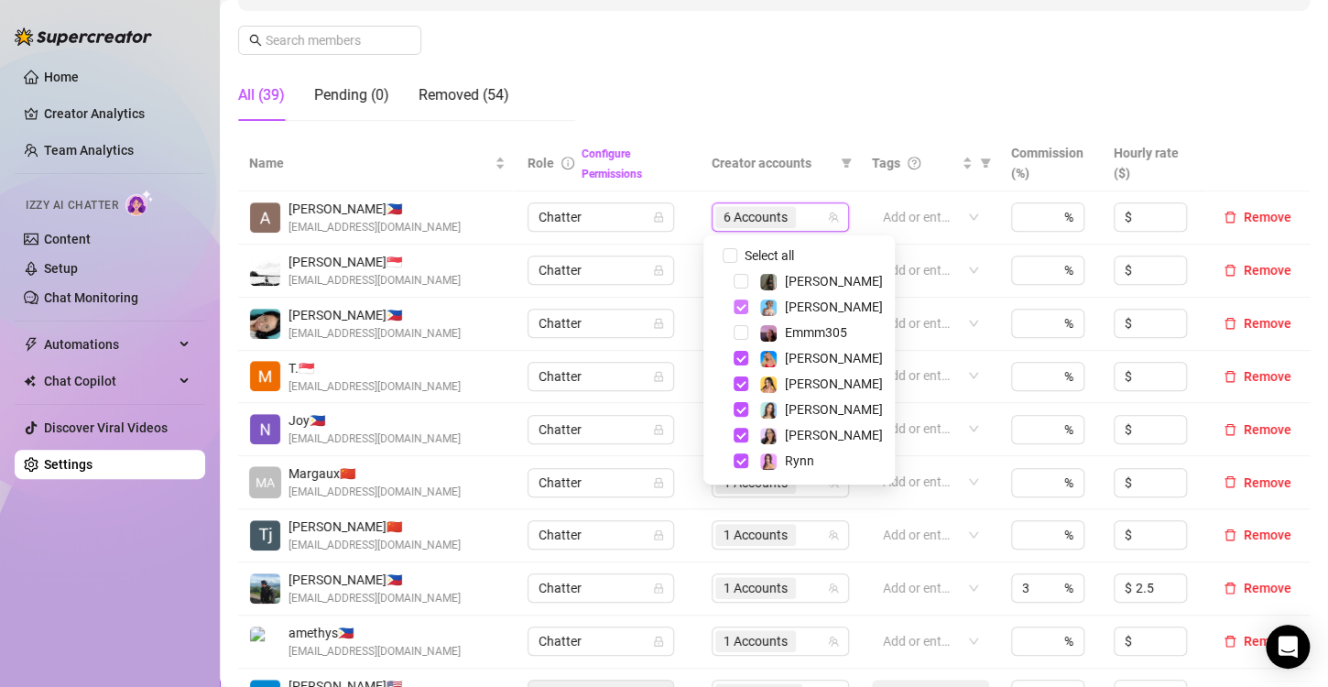
click at [744, 311] on span "Select tree node" at bounding box center [741, 307] width 15 height 15
click at [743, 361] on span "Select tree node" at bounding box center [741, 358] width 15 height 15
click at [742, 389] on span "Select tree node" at bounding box center [741, 384] width 15 height 15
click at [740, 410] on span "Select tree node" at bounding box center [741, 409] width 15 height 15
click at [744, 440] on span "Select tree node" at bounding box center [741, 435] width 15 height 15
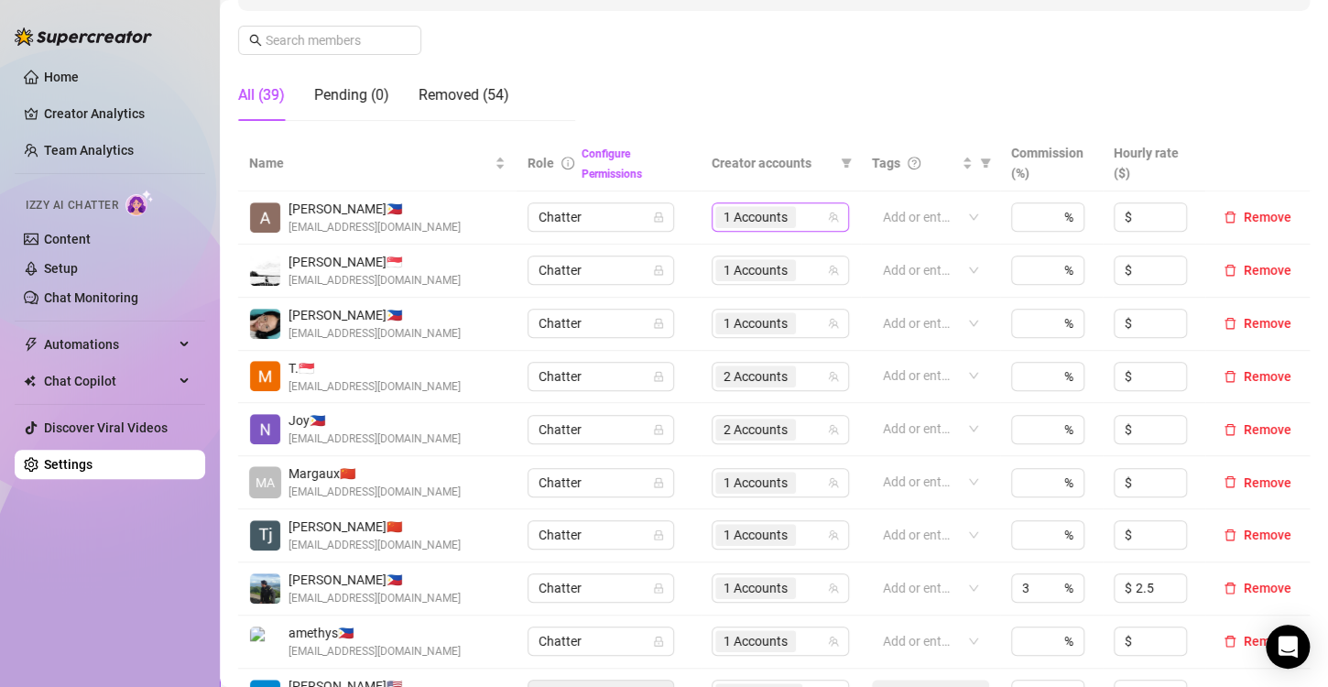
click at [743, 216] on span "1 Accounts" at bounding box center [756, 217] width 64 height 20
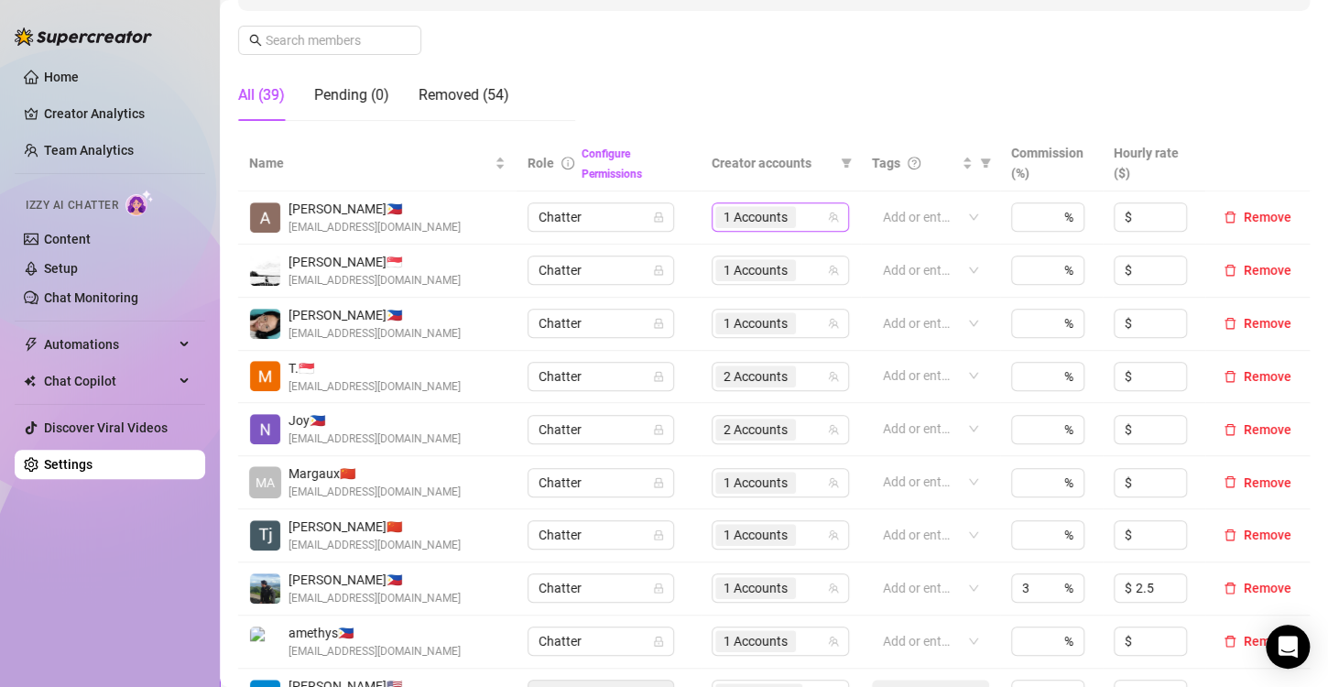
click at [749, 213] on span "1 Accounts" at bounding box center [756, 217] width 64 height 20
